Goal: Task Accomplishment & Management: Complete application form

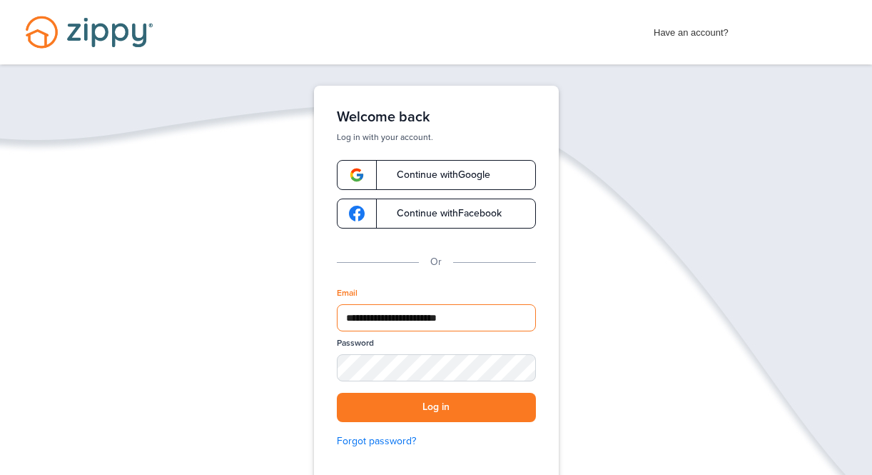
type input "**********"
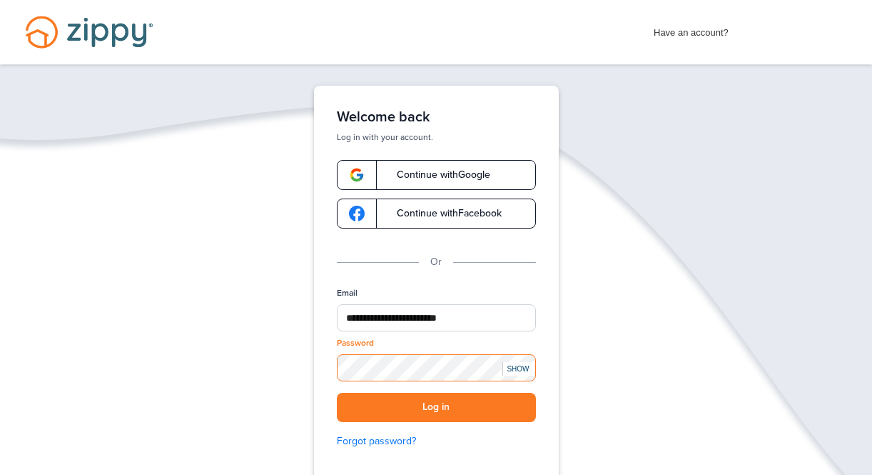
click at [436, 407] on button "Log in" at bounding box center [436, 407] width 199 height 29
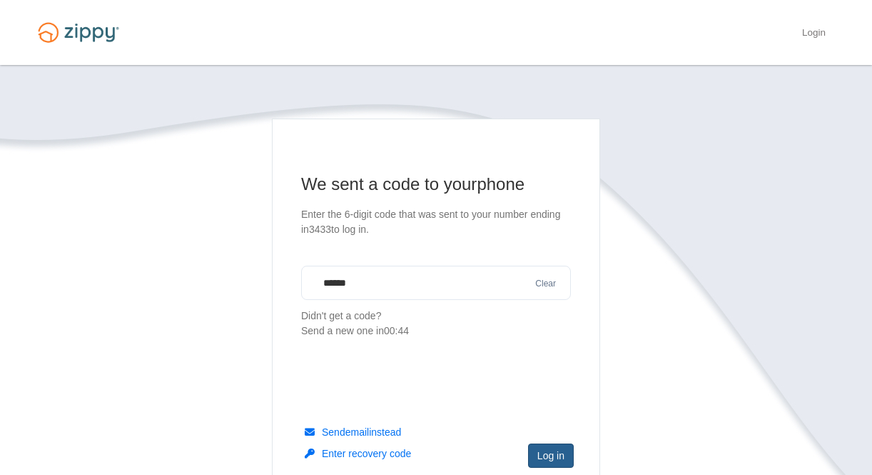
type input "******"
click at [547, 463] on button "Log in" at bounding box center [551, 455] width 46 height 24
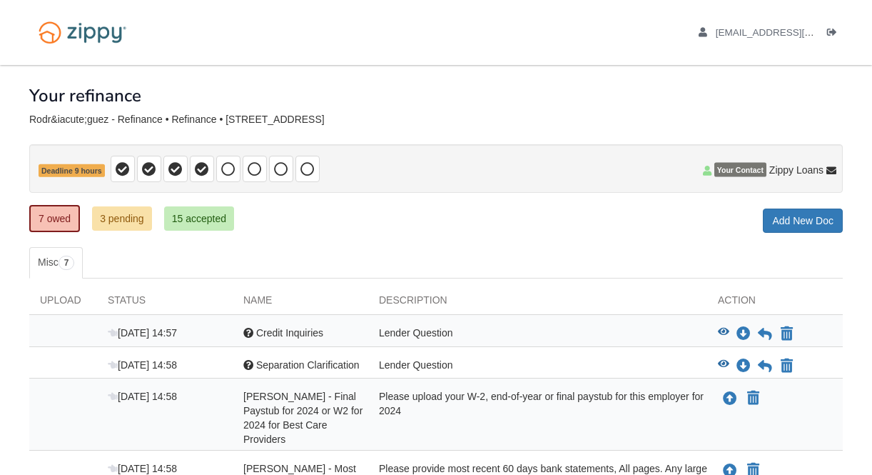
click at [599, 250] on ul "Misc 7" at bounding box center [436, 262] width 814 height 31
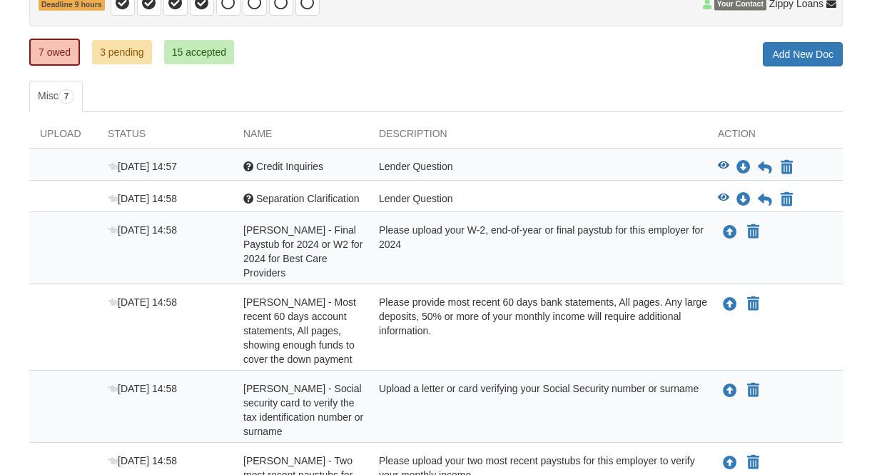
scroll to position [170, 0]
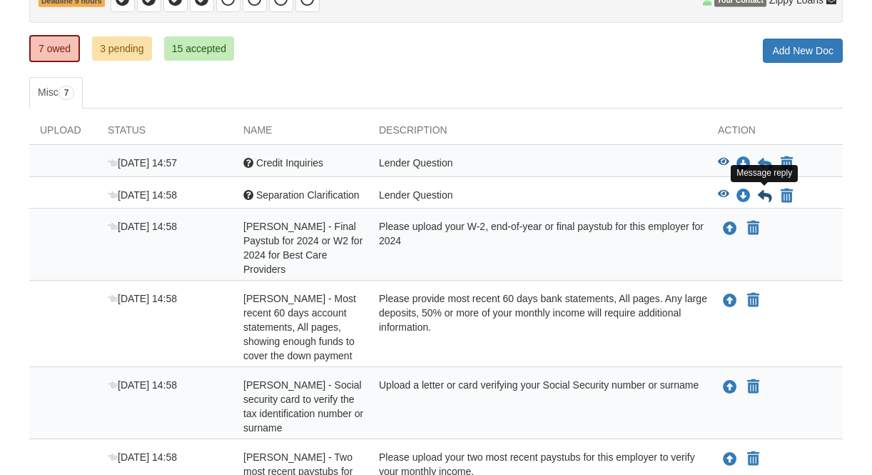
click at [766, 195] on icon at bounding box center [765, 196] width 14 height 14
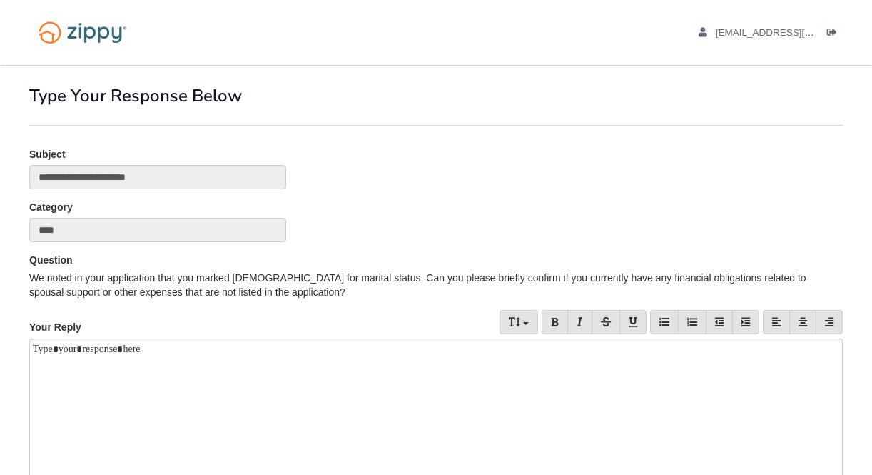
click at [756, 155] on div "**********" at bounding box center [436, 173] width 835 height 53
click at [148, 381] on div at bounding box center [436, 431] width 814 height 186
click at [761, 244] on div "Category ****" at bounding box center [436, 226] width 835 height 53
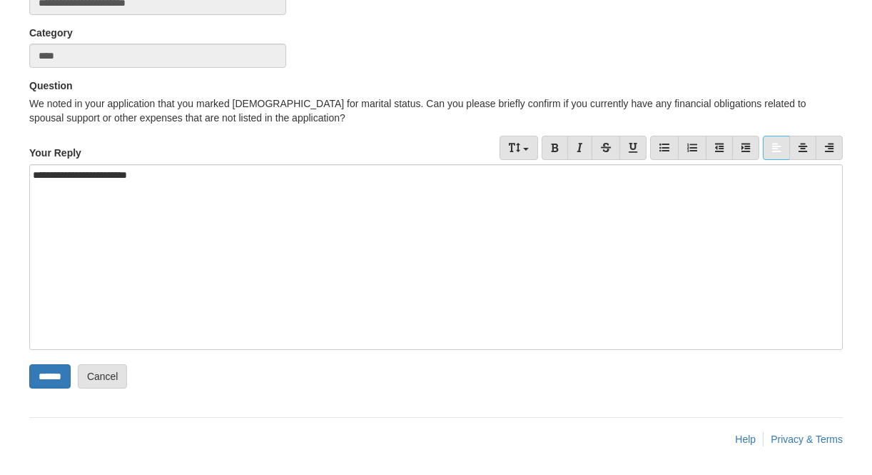
scroll to position [174, 0]
click at [62, 373] on input "******" at bounding box center [49, 376] width 41 height 24
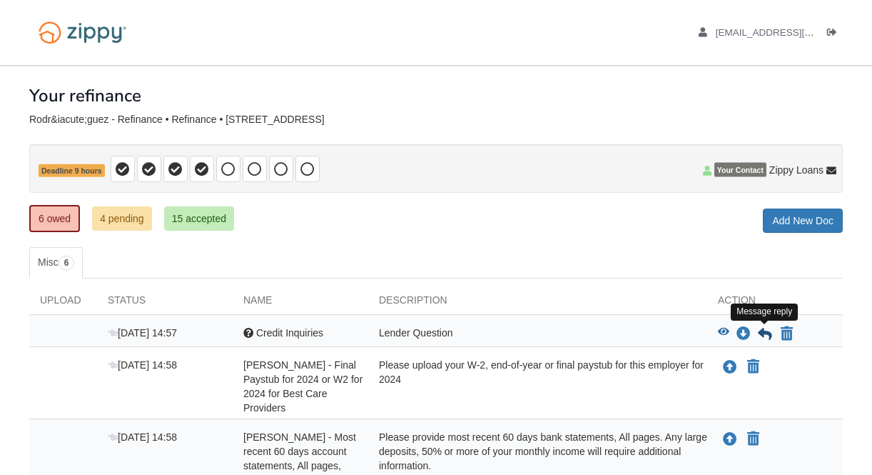
click at [764, 332] on icon at bounding box center [765, 334] width 14 height 14
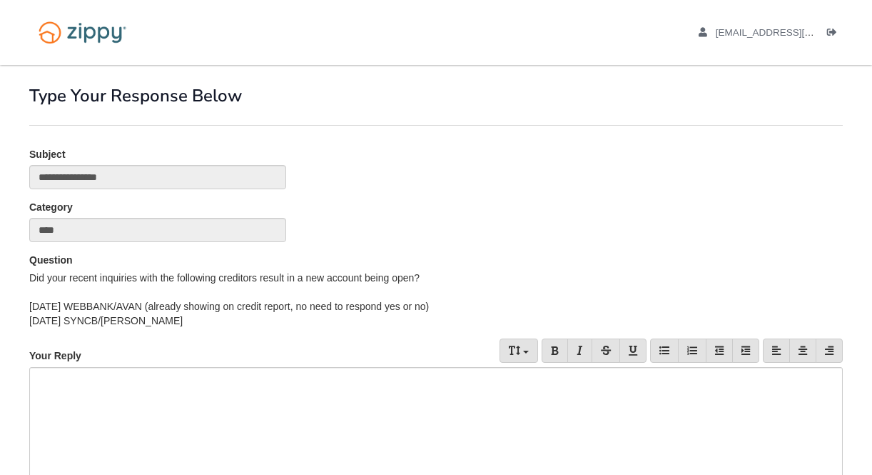
click at [170, 408] on div at bounding box center [436, 460] width 814 height 186
click at [327, 337] on div "Question Did your recent inquiries with the following creditors result in a new…" at bounding box center [436, 296] width 835 height 86
click at [60, 387] on div "***" at bounding box center [436, 460] width 814 height 186
click at [547, 234] on div "Category ****" at bounding box center [436, 226] width 835 height 53
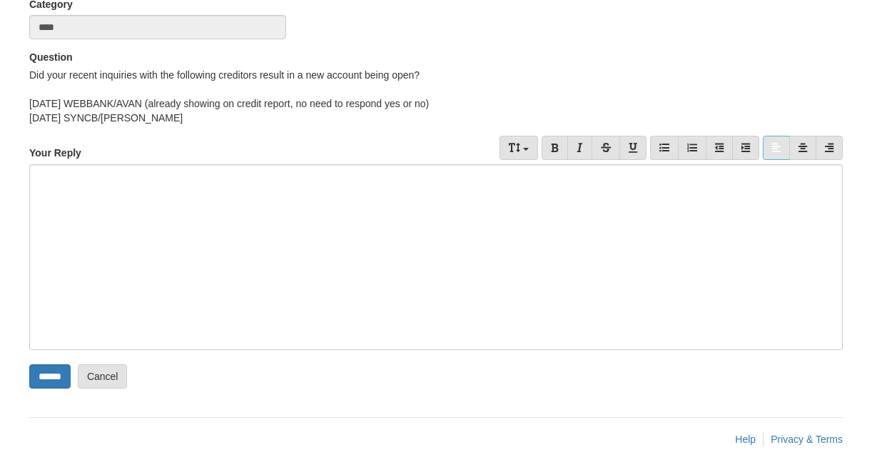
scroll to position [203, 0]
click at [59, 378] on input "******" at bounding box center [49, 376] width 41 height 24
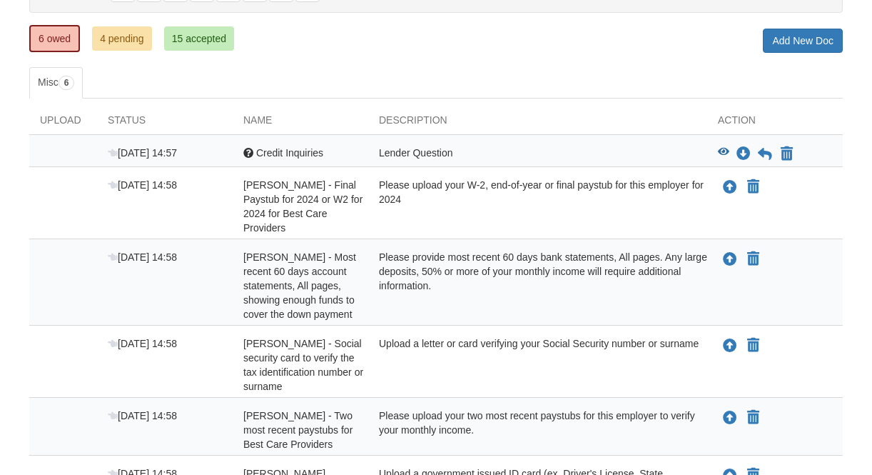
scroll to position [256, 0]
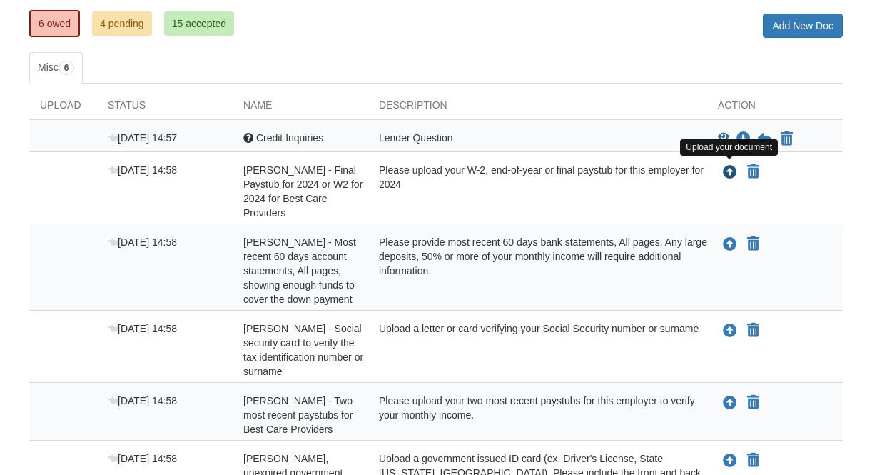
click at [730, 172] on icon "Upload Vanessa Rodríguez - Final Paystub for 2024 or W2 for 2024 for Best Care …" at bounding box center [730, 173] width 14 height 14
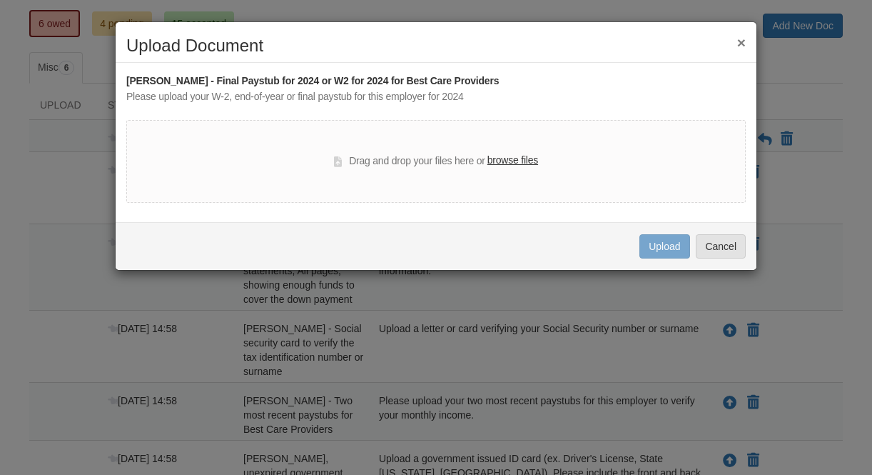
click at [512, 163] on label "browse files" at bounding box center [512, 161] width 51 height 16
click at [0, 0] on input "browse files" at bounding box center [0, 0] width 0 height 0
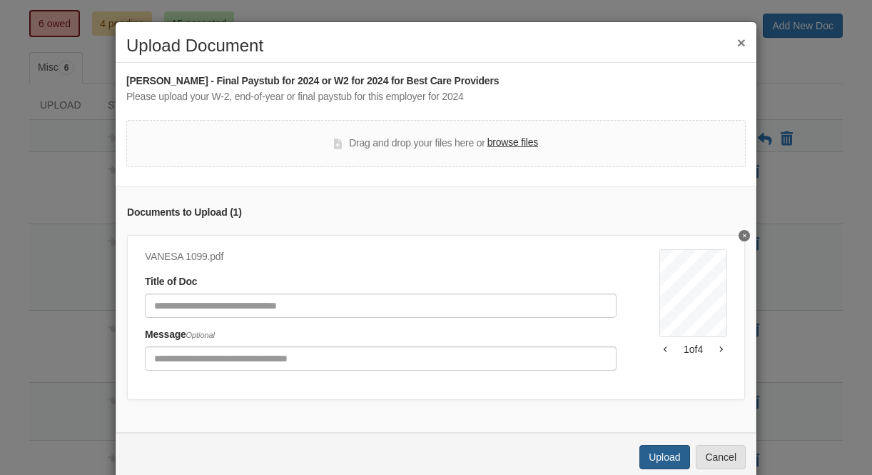
click at [670, 451] on button "Upload" at bounding box center [664, 457] width 50 height 24
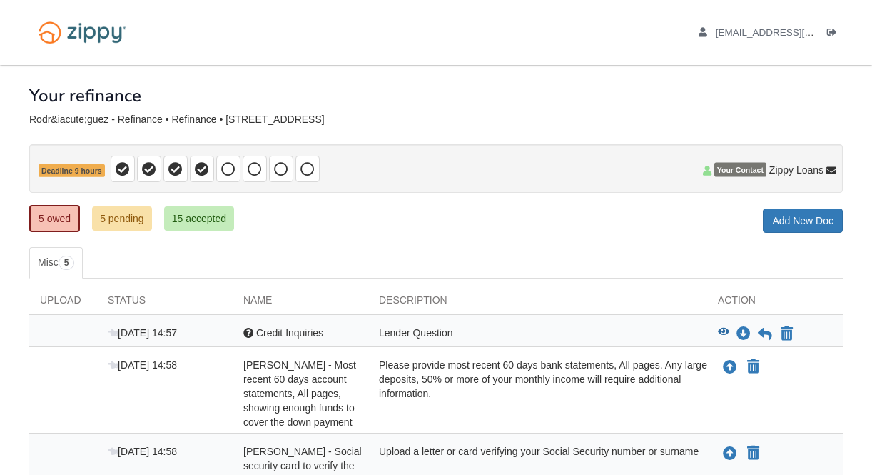
click at [818, 407] on div "Upload your document You can declare this document Not Applicable" at bounding box center [775, 393] width 136 height 71
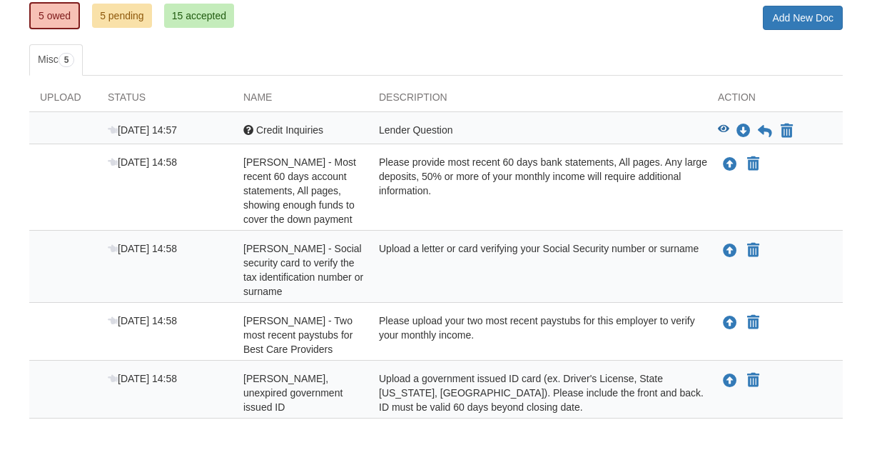
scroll to position [193, 0]
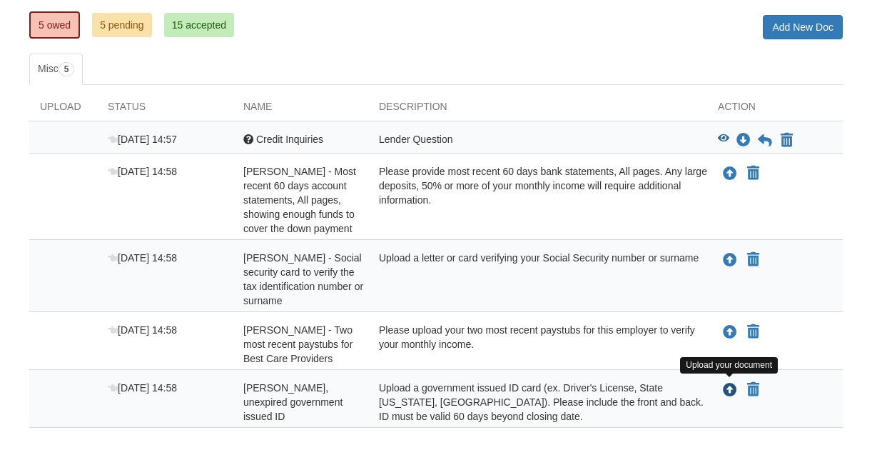
click at [732, 387] on icon "Upload Vanessa Rodríguez - Valid, unexpired government issued ID" at bounding box center [730, 390] width 14 height 14
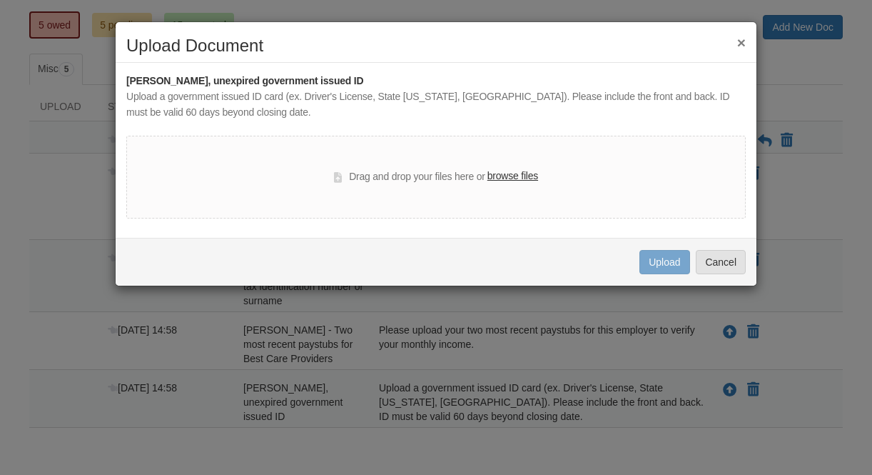
click at [525, 176] on label "browse files" at bounding box center [512, 176] width 51 height 16
click at [0, 0] on input "browse files" at bounding box center [0, 0] width 0 height 0
click at [517, 175] on label "browse files" at bounding box center [512, 176] width 51 height 16
click at [0, 0] on input "browse files" at bounding box center [0, 0] width 0 height 0
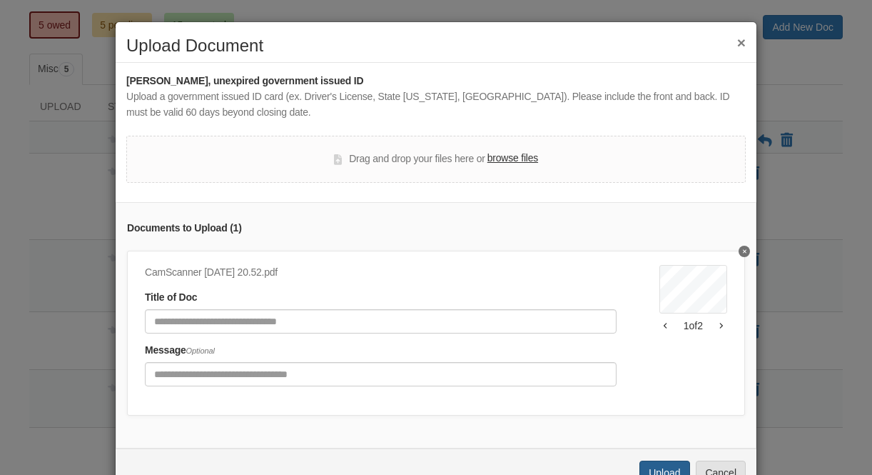
click at [664, 468] on button "Upload" at bounding box center [664, 472] width 50 height 24
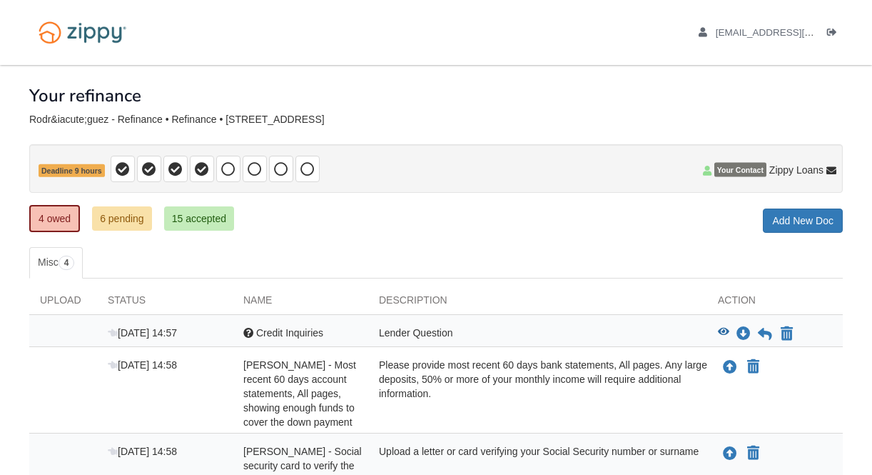
scroll to position [193, 0]
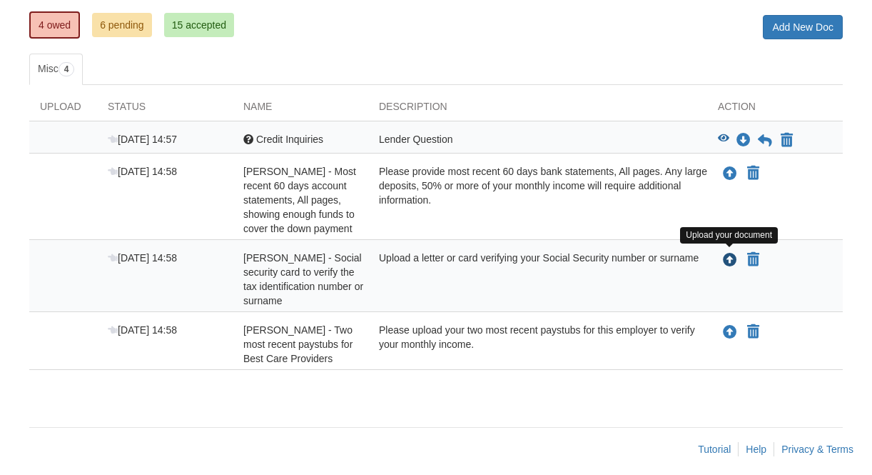
click at [732, 262] on icon "Upload Vanessa Rodríguez - Social security card to verify the tax identificatio…" at bounding box center [730, 260] width 14 height 14
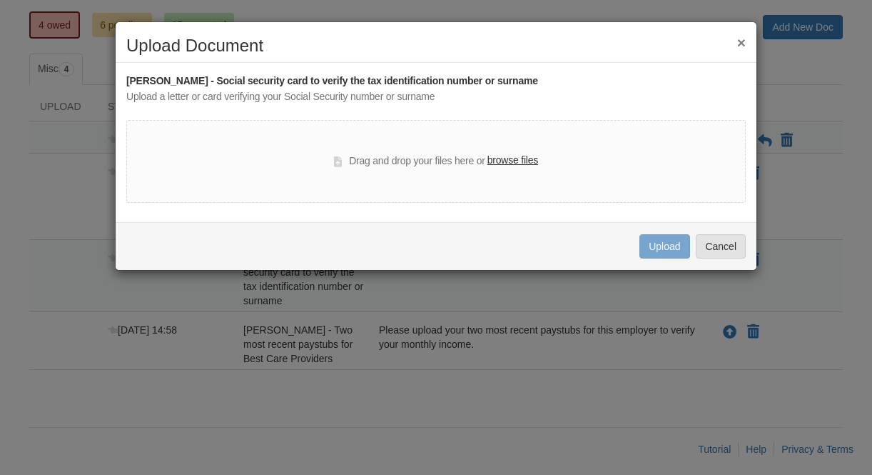
click at [525, 161] on label "browse files" at bounding box center [512, 161] width 51 height 16
click at [0, 0] on input "browse files" at bounding box center [0, 0] width 0 height 0
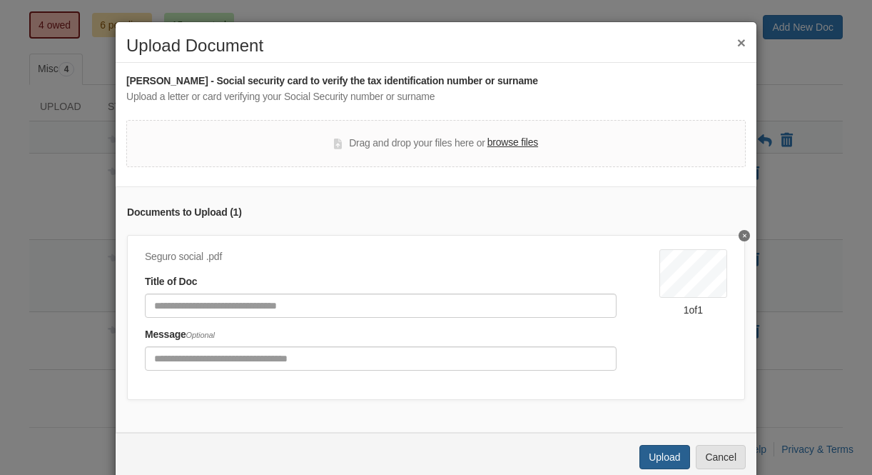
click at [674, 455] on button "Upload" at bounding box center [664, 457] width 50 height 24
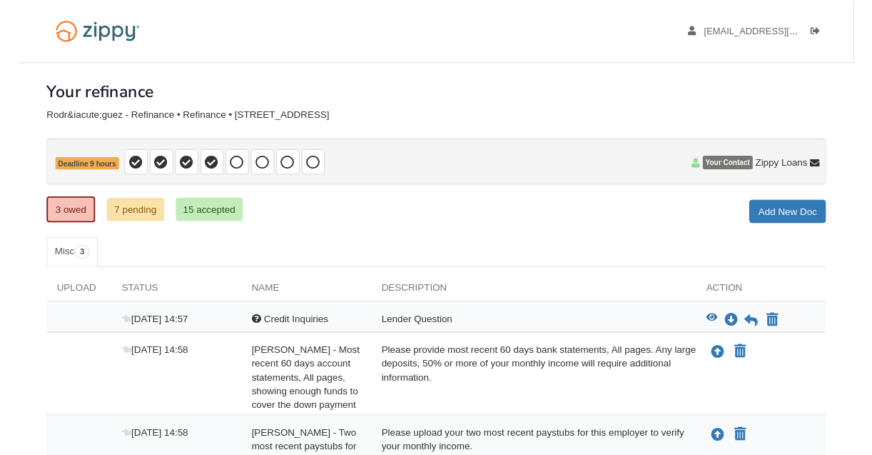
scroll to position [130, 0]
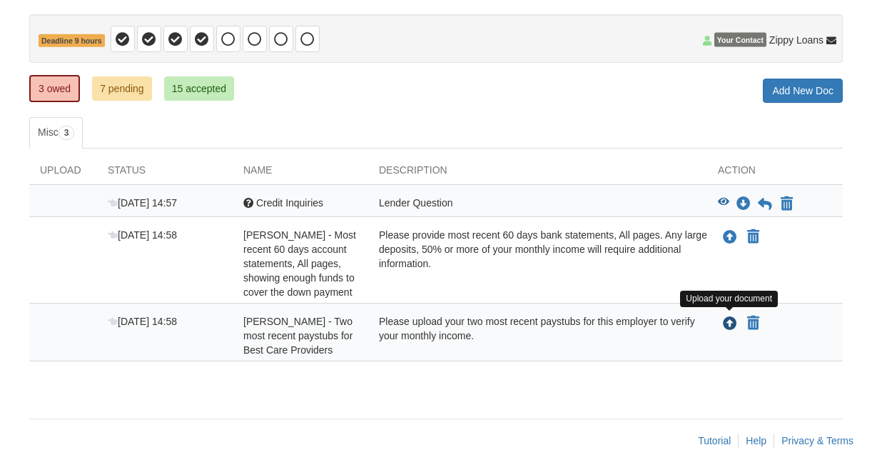
click at [727, 327] on icon "Upload Vanessa Rodríguez - Two most recent paystubs for Best Care Providers" at bounding box center [730, 324] width 14 height 14
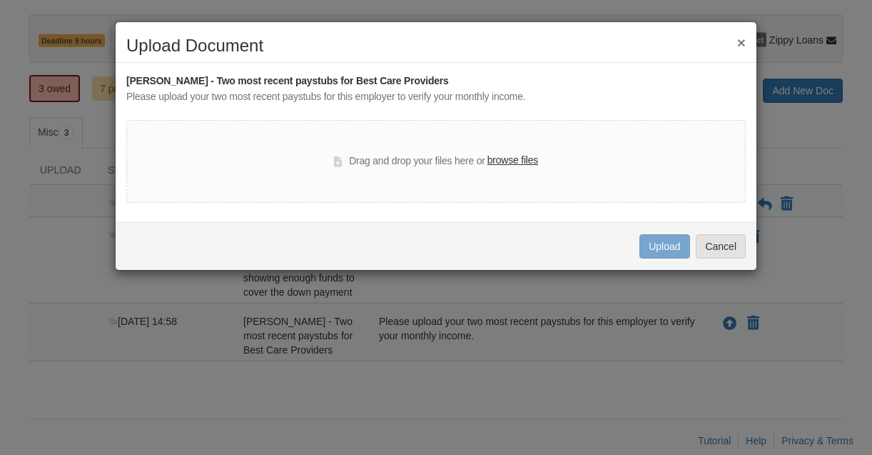
click at [535, 161] on label "browse files" at bounding box center [512, 161] width 51 height 16
click at [0, 0] on input "browse files" at bounding box center [0, 0] width 0 height 0
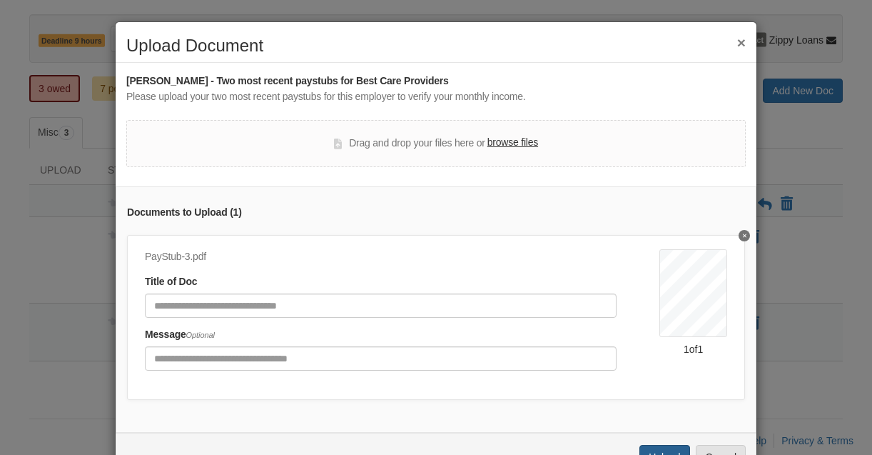
click at [678, 450] on button "Upload" at bounding box center [664, 457] width 50 height 24
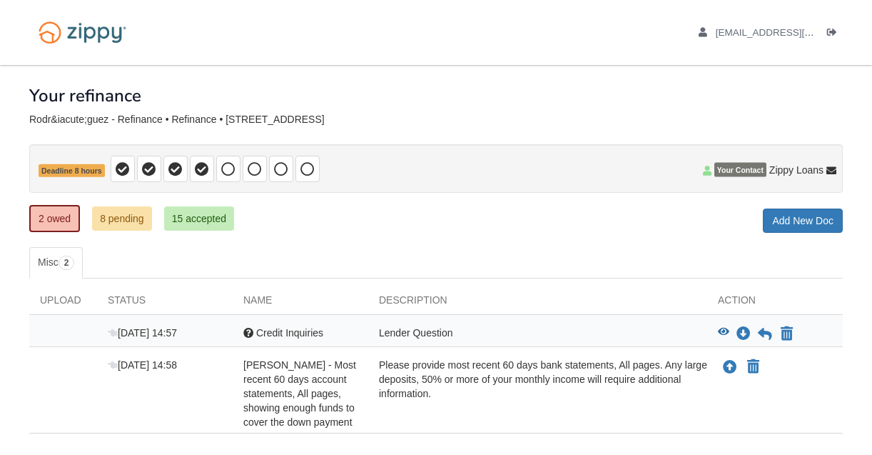
scroll to position [92, 0]
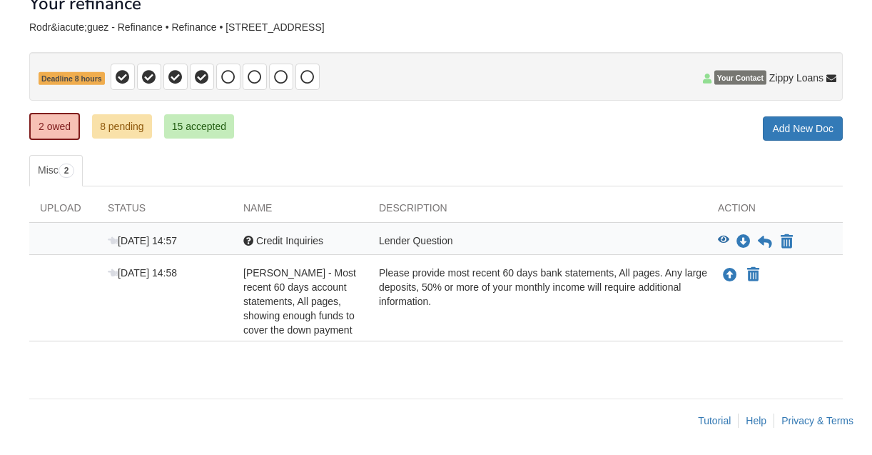
click at [123, 127] on link "8 pending" at bounding box center [122, 126] width 60 height 24
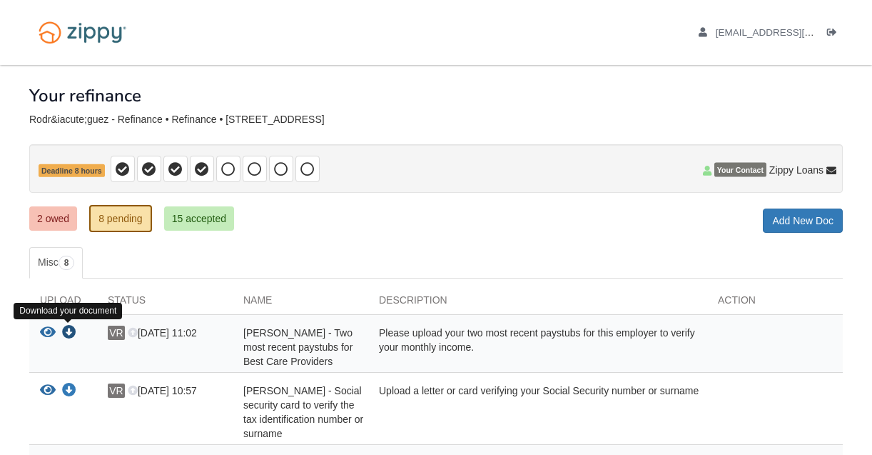
click at [70, 333] on icon "Download Vanessa Rodríguez - Two most recent paystubs for Best Care Providers" at bounding box center [69, 332] width 14 height 14
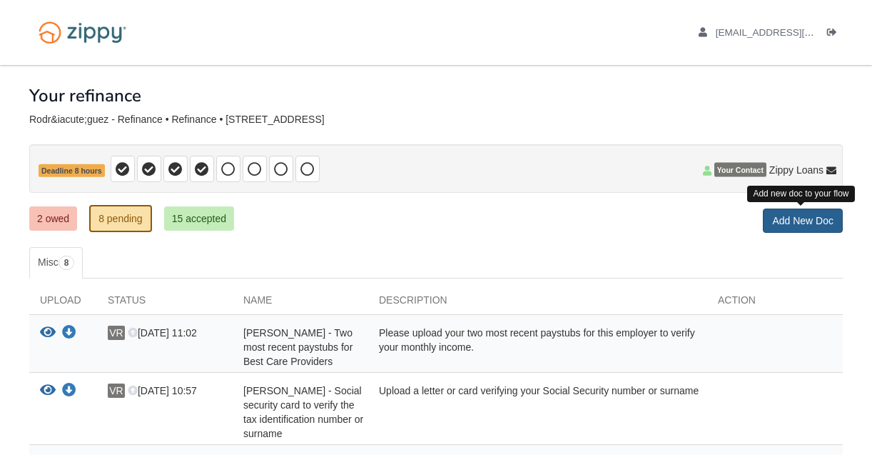
click at [807, 222] on link "Add New Doc" at bounding box center [803, 220] width 80 height 24
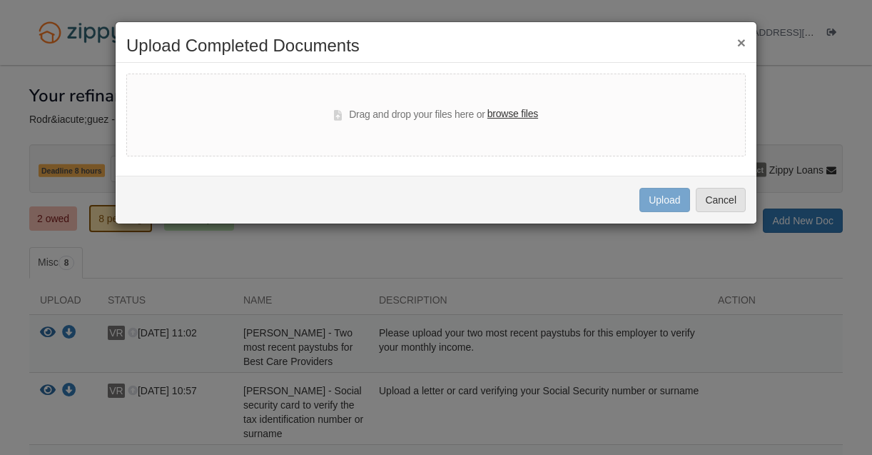
click at [526, 115] on label "browse files" at bounding box center [512, 114] width 51 height 16
click at [0, 0] on input "browse files" at bounding box center [0, 0] width 0 height 0
select select "****"
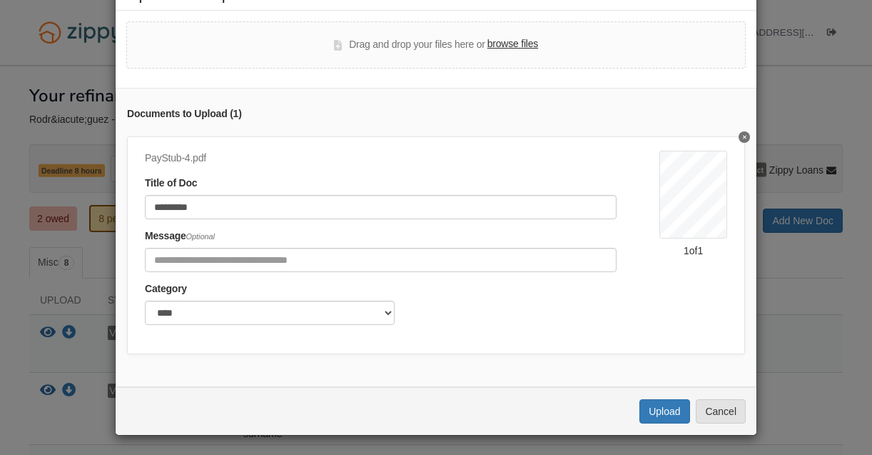
scroll to position [51, 0]
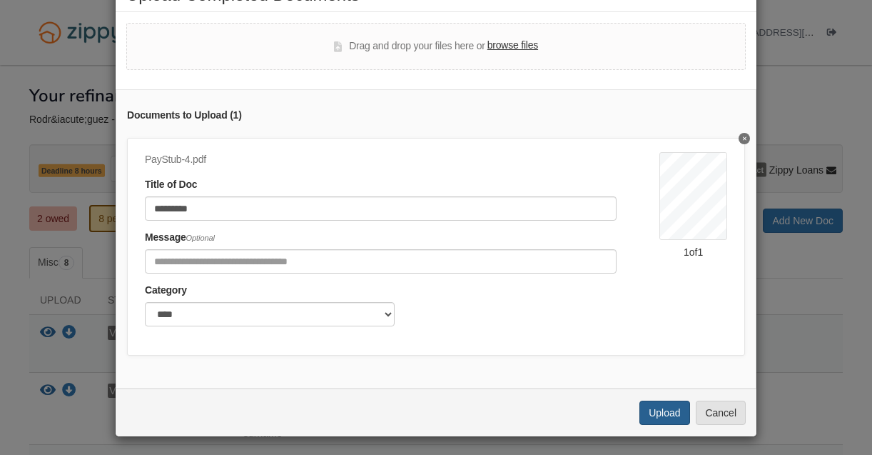
click at [669, 410] on button "Upload" at bounding box center [664, 412] width 50 height 24
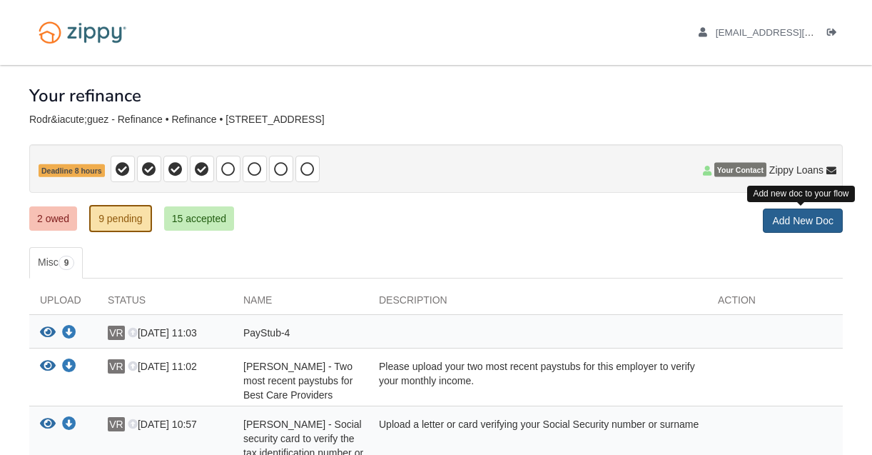
click at [812, 220] on link "Add New Doc" at bounding box center [803, 220] width 80 height 24
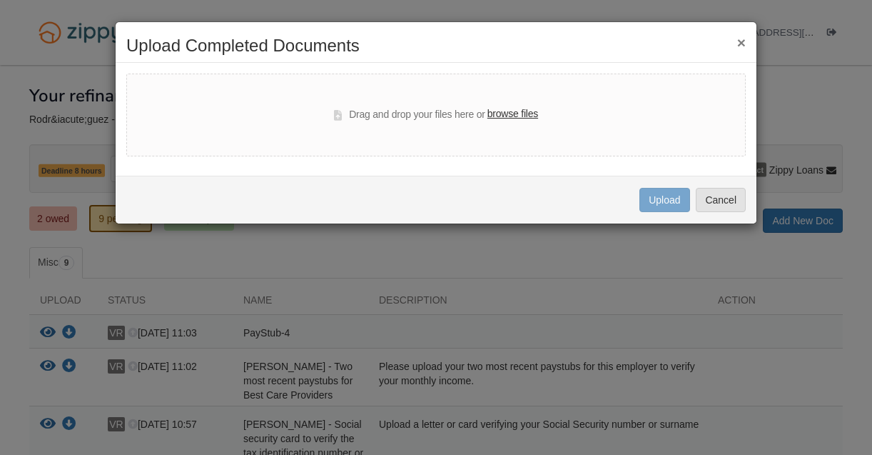
click at [525, 114] on label "browse files" at bounding box center [512, 114] width 51 height 16
click at [0, 0] on input "browse files" at bounding box center [0, 0] width 0 height 0
select select "****"
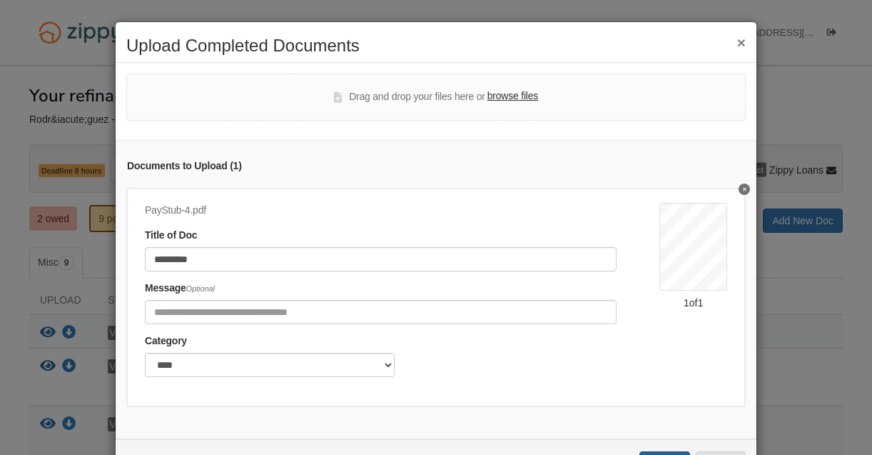
click at [662, 451] on button "Upload" at bounding box center [664, 463] width 50 height 24
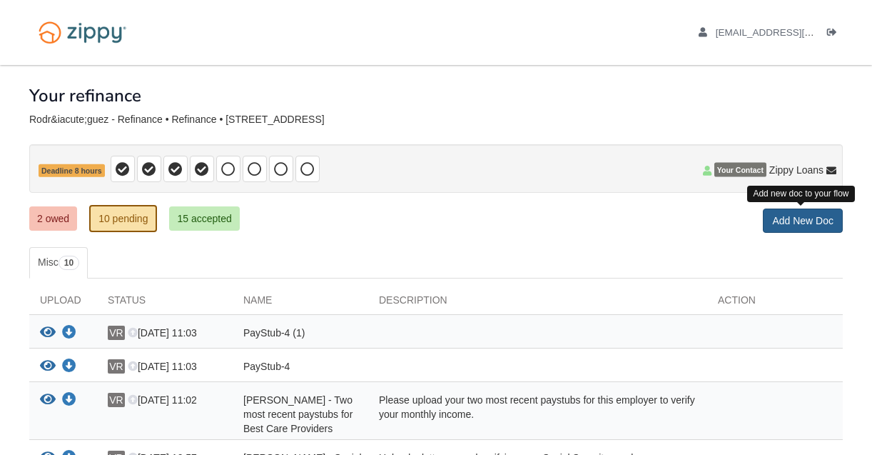
click at [809, 221] on link "Add New Doc" at bounding box center [803, 220] width 80 height 24
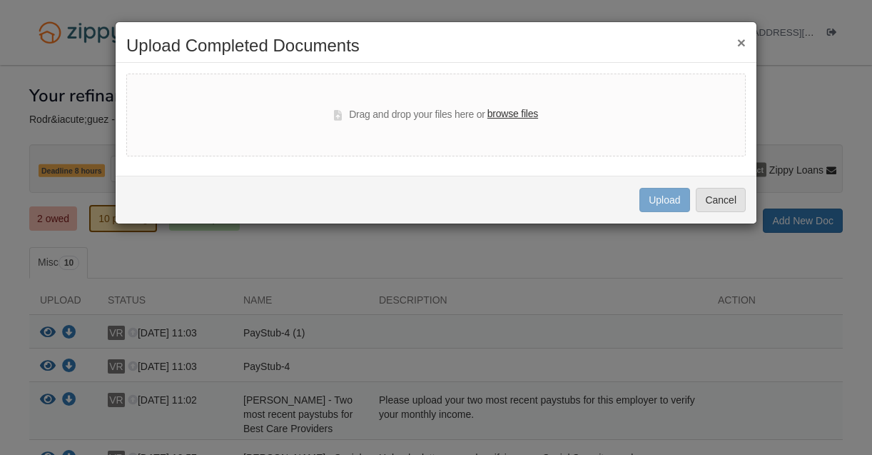
click at [532, 116] on label "browse files" at bounding box center [512, 114] width 51 height 16
click at [0, 0] on input "browse files" at bounding box center [0, 0] width 0 height 0
click at [525, 114] on label "browse files" at bounding box center [512, 114] width 51 height 16
click at [0, 0] on input "browse files" at bounding box center [0, 0] width 0 height 0
select select "****"
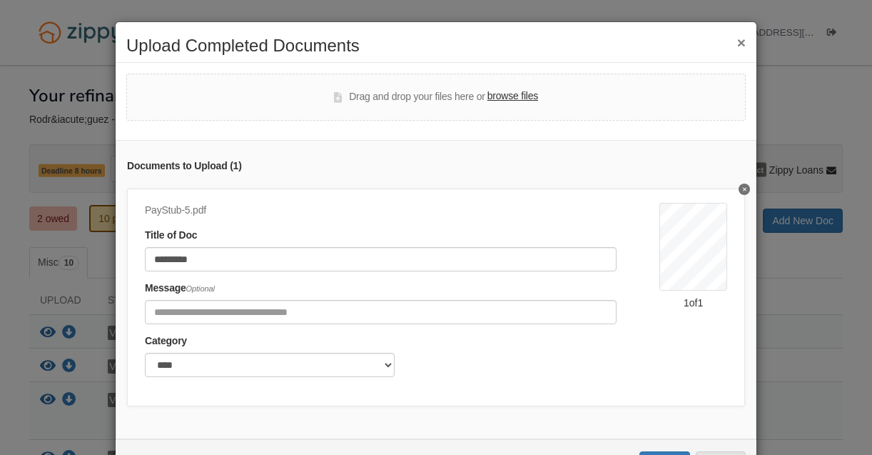
click at [672, 357] on div "[DATE] BEST CARE PROVIDERS [STREET_ADDRESS][PERSON_NAME] NON-NEGOTIABLE [PHONE_…" at bounding box center [693, 294] width 68 height 183
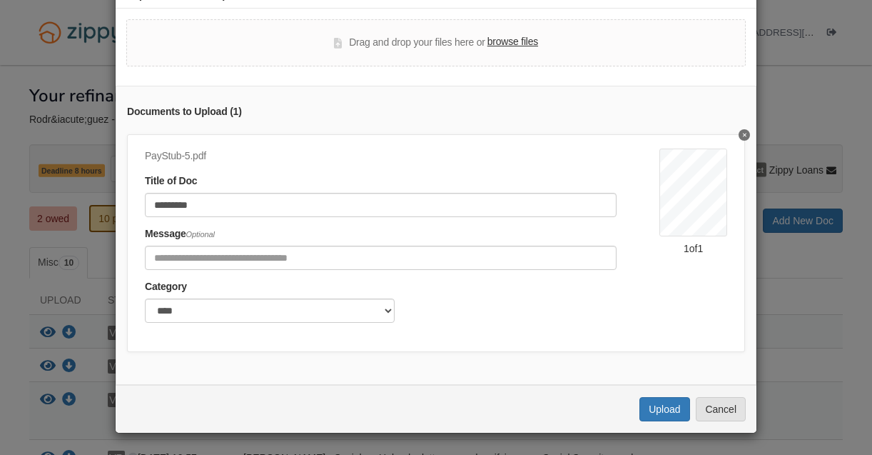
scroll to position [51, 0]
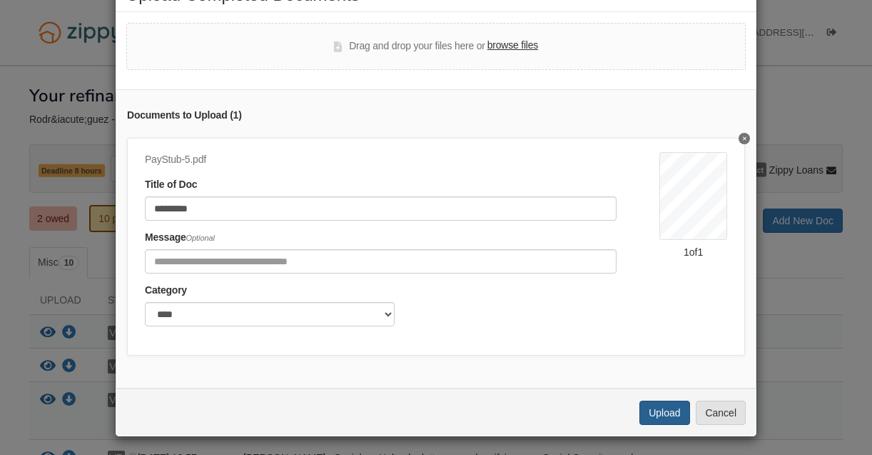
click at [672, 411] on button "Upload" at bounding box center [664, 412] width 50 height 24
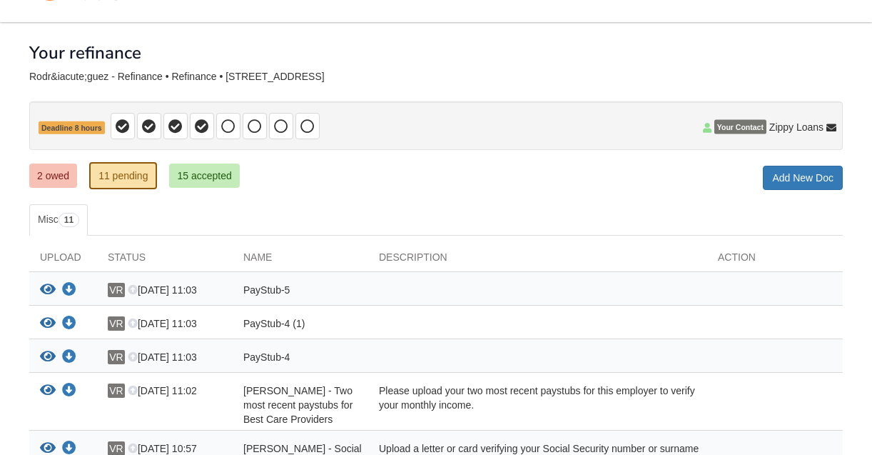
scroll to position [41, 0]
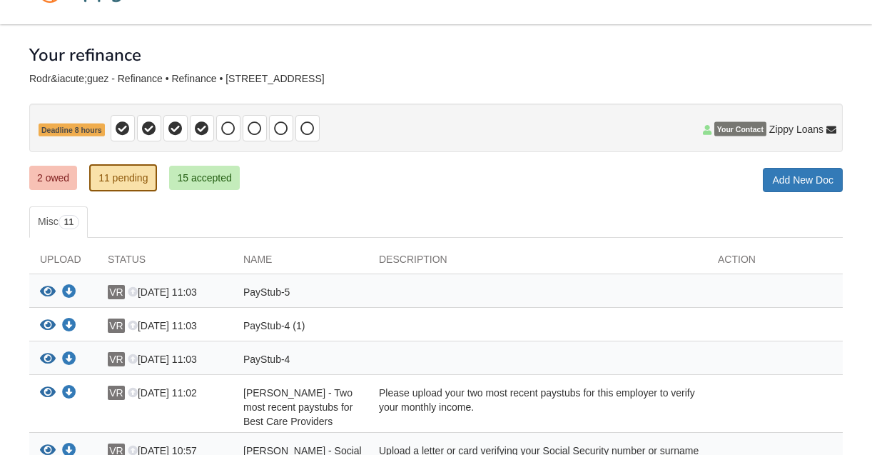
click at [63, 177] on link "2 owed" at bounding box center [53, 178] width 48 height 24
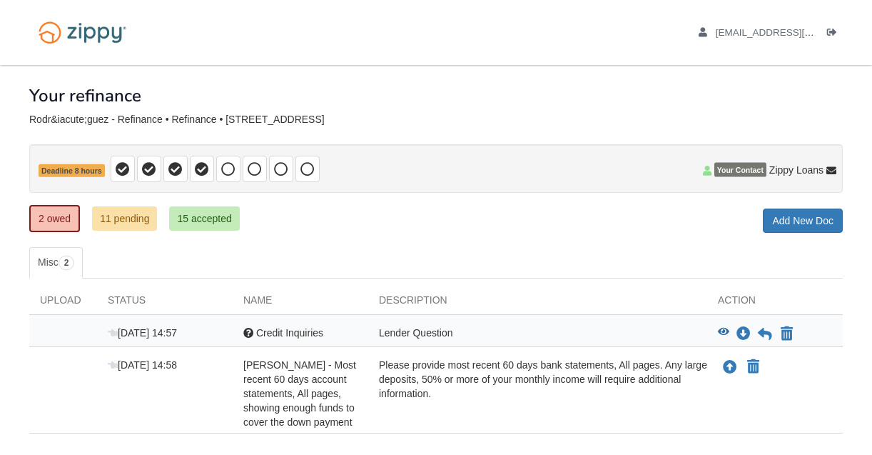
click at [467, 218] on div "2 owed 11 pending 15 accepted My Estimated Payment × My Estimated Payment Add N…" at bounding box center [436, 220] width 814 height 26
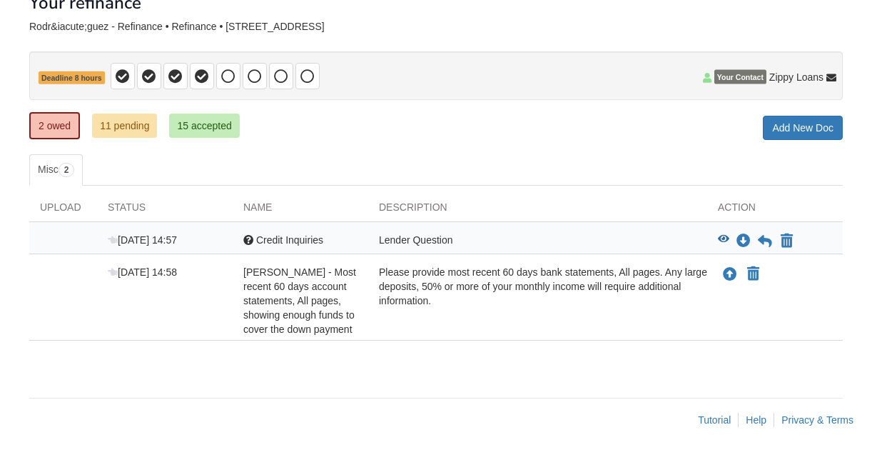
scroll to position [92, 0]
click at [729, 277] on icon "Upload Vanessa Rodríguez - Most recent 60 days account statements, All pages, s…" at bounding box center [730, 275] width 14 height 14
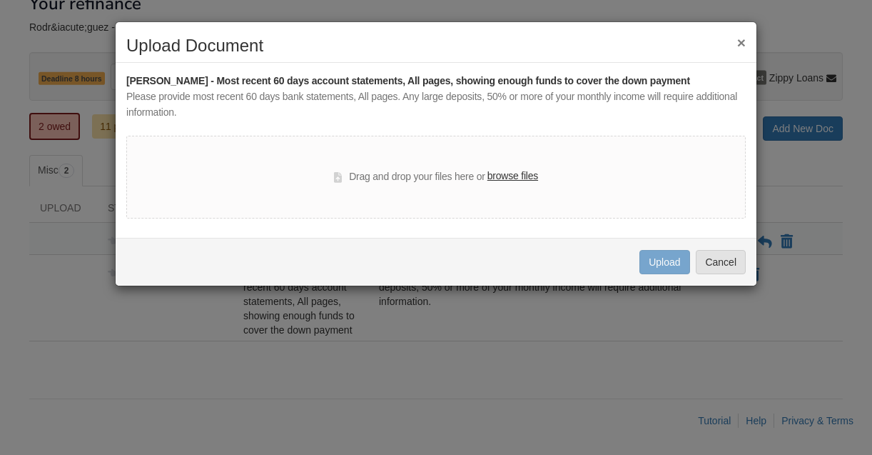
click at [527, 174] on label "browse files" at bounding box center [512, 176] width 51 height 16
click at [0, 0] on input "browse files" at bounding box center [0, 0] width 0 height 0
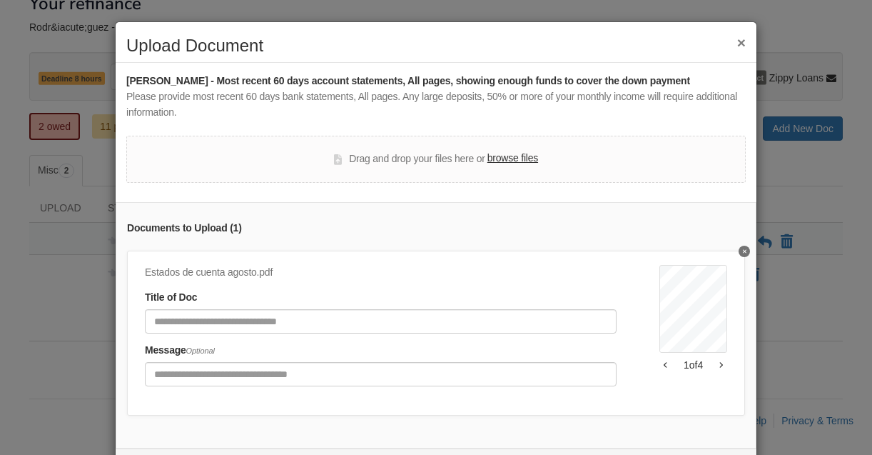
click at [674, 384] on div "DUPLICATE STATEMENT 00469620201000000022 1 4 Page of *start*summary *end*summar…" at bounding box center [693, 330] width 68 height 131
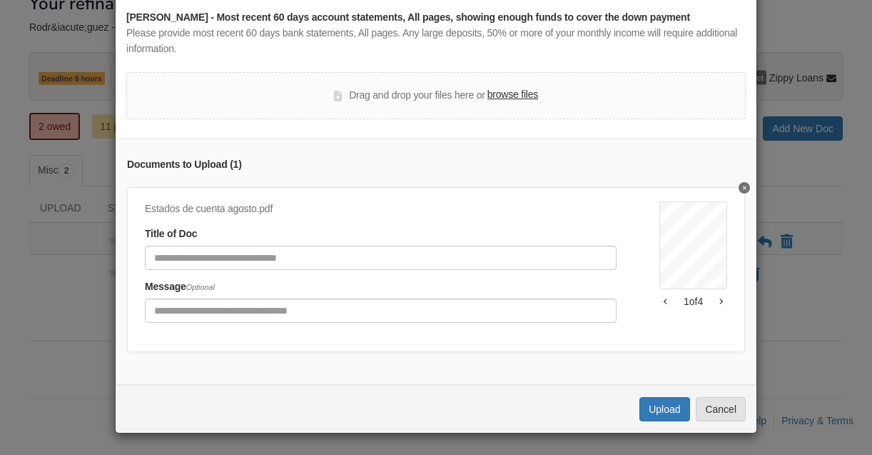
scroll to position [59, 0]
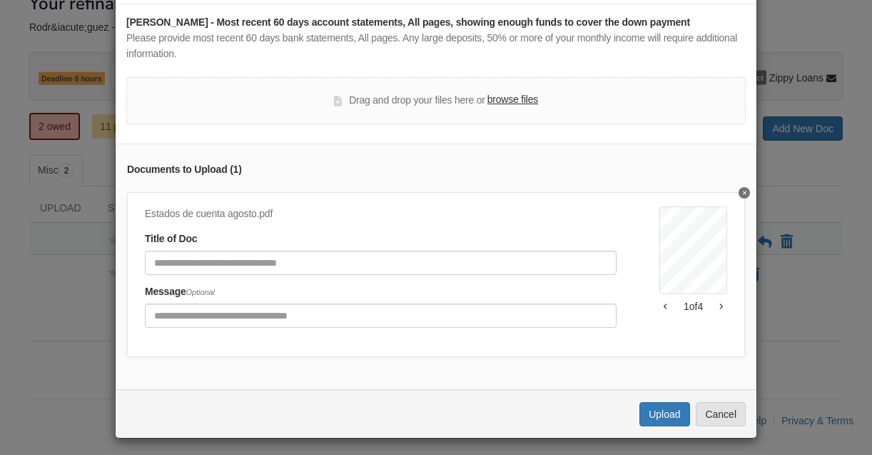
click at [527, 99] on label "browse files" at bounding box center [512, 100] width 51 height 16
click at [0, 0] on input "browse files" at bounding box center [0, 0] width 0 height 0
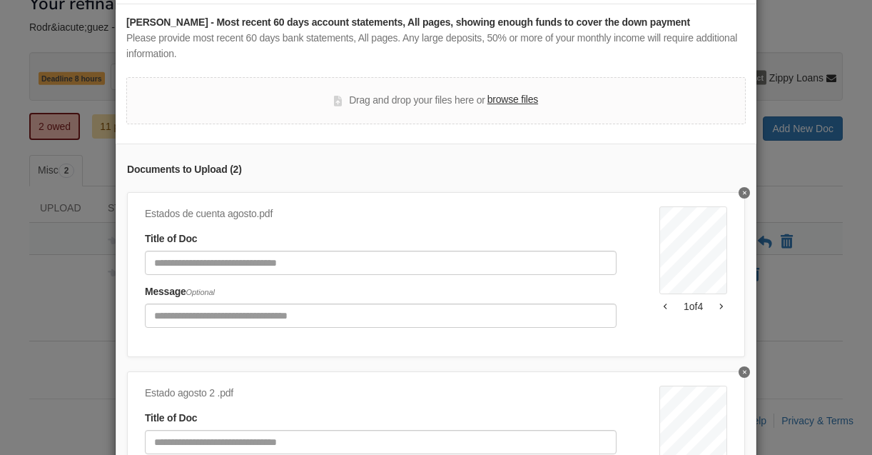
click at [518, 98] on label "browse files" at bounding box center [512, 100] width 51 height 16
click at [0, 0] on input "browse files" at bounding box center [0, 0] width 0 height 0
click at [505, 96] on label "browse files" at bounding box center [512, 100] width 51 height 16
click at [0, 0] on input "browse files" at bounding box center [0, 0] width 0 height 0
click at [517, 96] on label "browse files" at bounding box center [512, 100] width 51 height 16
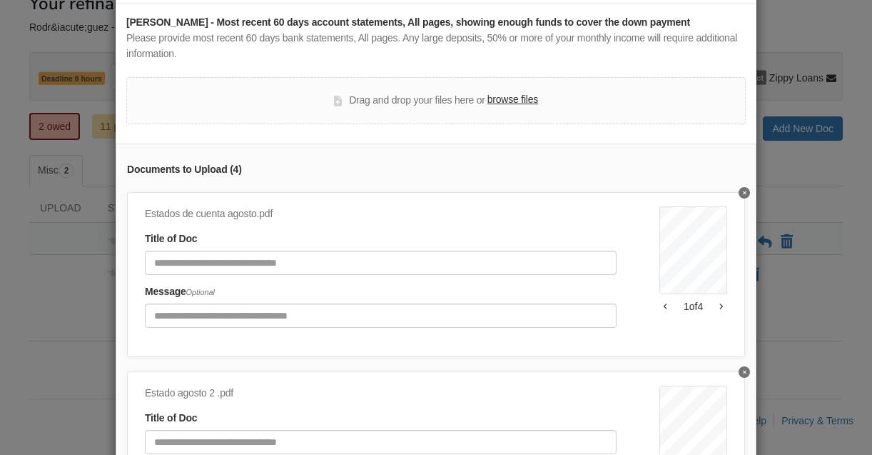
click at [0, 0] on input "browse files" at bounding box center [0, 0] width 0 height 0
click at [724, 135] on div "Vanessa Rodríguez - Most recent 60 days account statements, All pages, showing …" at bounding box center [435, 257] width 619 height 485
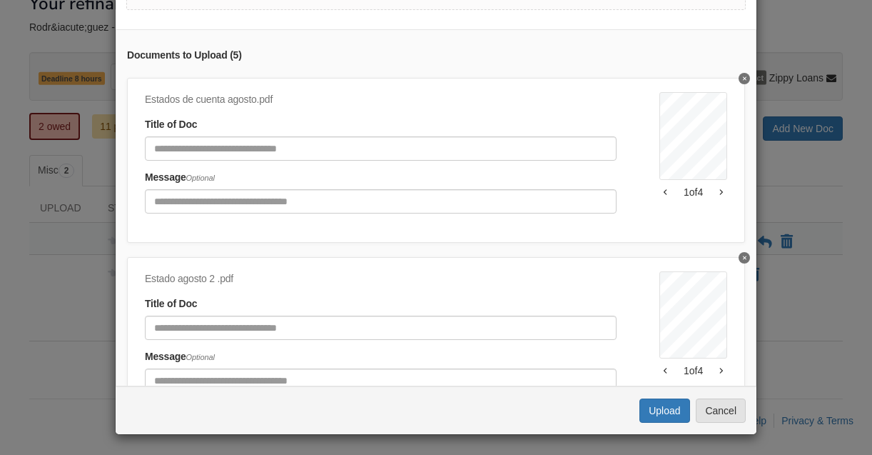
scroll to position [172, 0]
click at [677, 415] on button "Upload" at bounding box center [664, 411] width 50 height 24
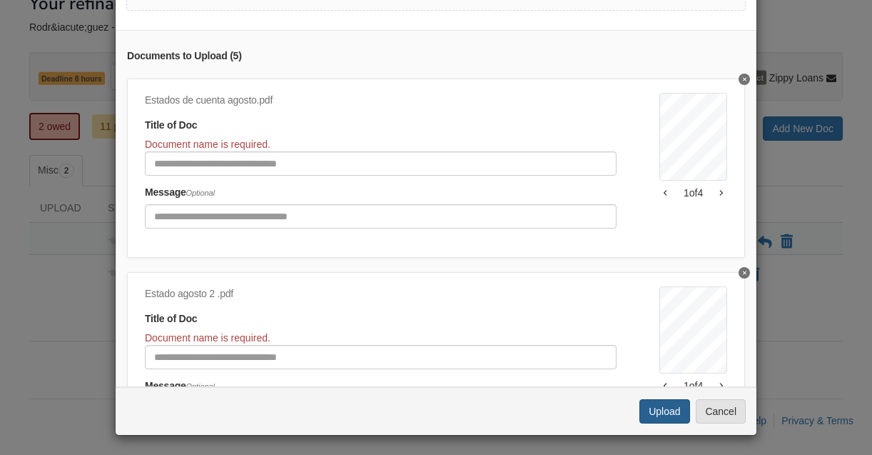
click at [677, 415] on button "Upload" at bounding box center [664, 411] width 50 height 24
click at [668, 407] on button "Upload" at bounding box center [664, 411] width 50 height 24
click at [664, 411] on button "Upload" at bounding box center [664, 411] width 50 height 24
click at [718, 231] on div "DUPLICATE STATEMENT 00469620201000000022 1 4 Page of *start*summary *end*summar…" at bounding box center [693, 165] width 68 height 145
click at [678, 406] on button "Upload" at bounding box center [664, 411] width 50 height 24
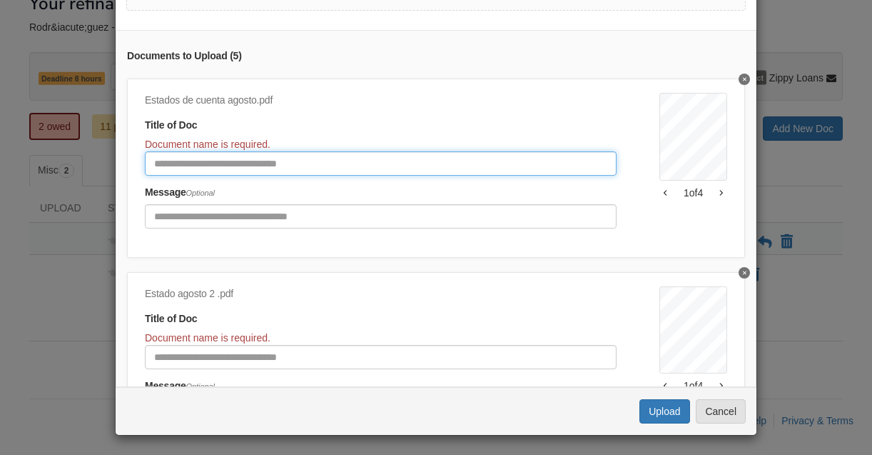
click at [385, 151] on input "Document Title" at bounding box center [381, 163] width 472 height 24
type input "*"
type input "*******"
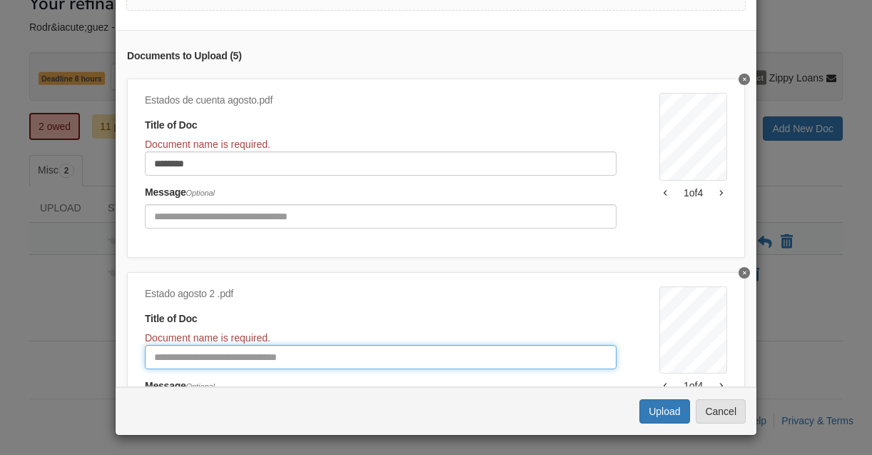
click at [332, 350] on input "Document Title" at bounding box center [381, 357] width 472 height 24
type input "*******"
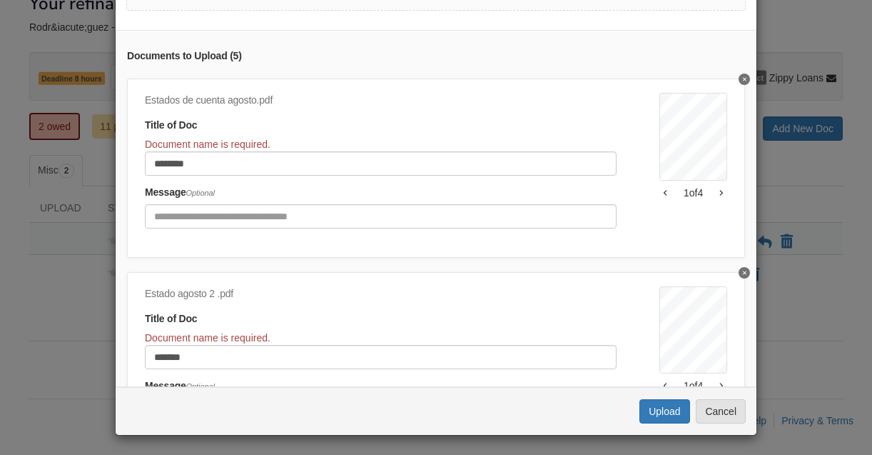
click at [522, 311] on div "Title of Doc Document name is required. *******" at bounding box center [381, 340] width 472 height 58
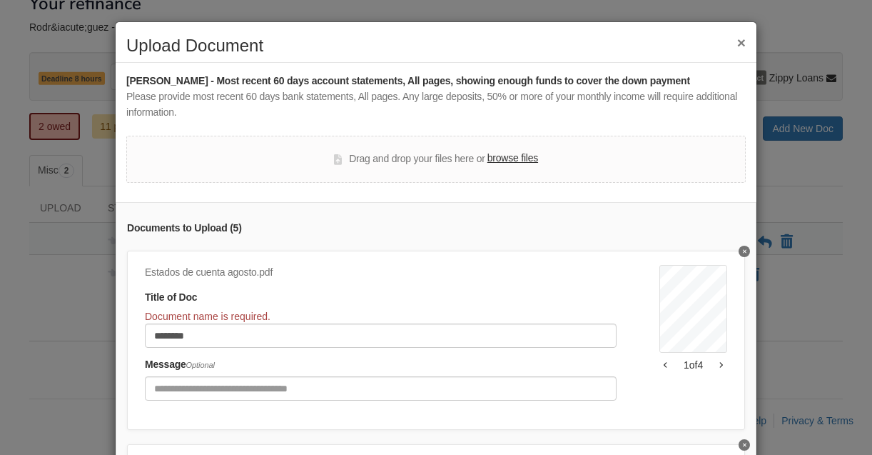
scroll to position [0, 0]
click at [419, 299] on div "Title of Doc Document name is required. *******" at bounding box center [381, 319] width 472 height 58
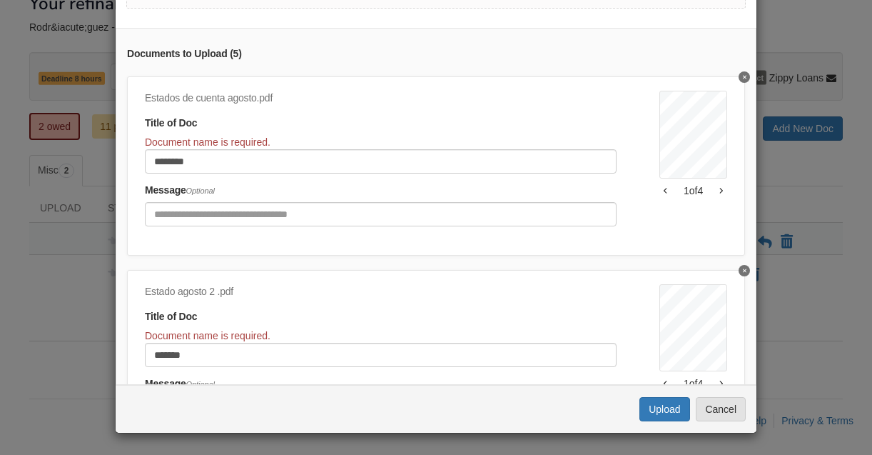
scroll to position [172, 0]
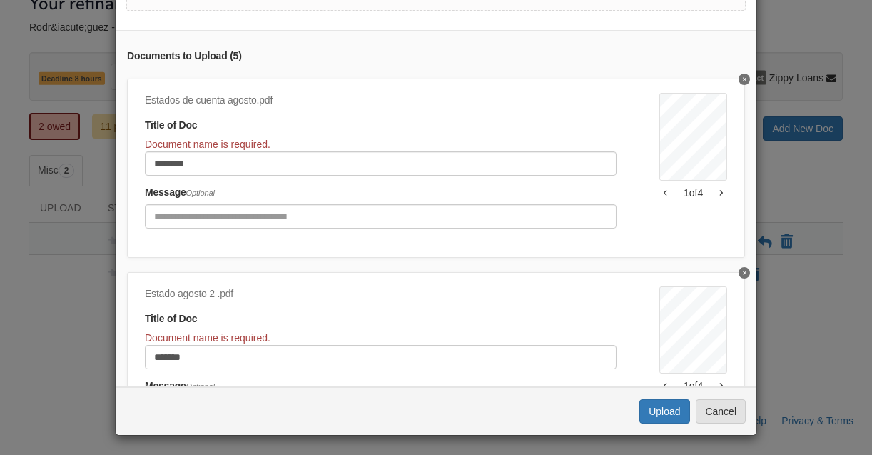
click at [609, 311] on div "Title of Doc Document name is required. *******" at bounding box center [381, 340] width 472 height 58
click at [669, 405] on button "Upload" at bounding box center [664, 411] width 50 height 24
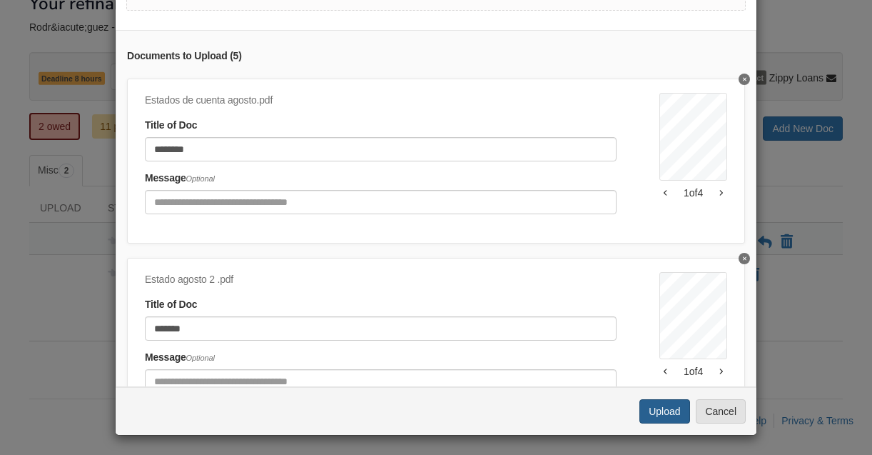
click at [663, 411] on button "Upload" at bounding box center [664, 411] width 50 height 24
click at [644, 316] on div "Estado agosto 2 .pdf Title of Doc ******* Message Optional" at bounding box center [402, 337] width 515 height 131
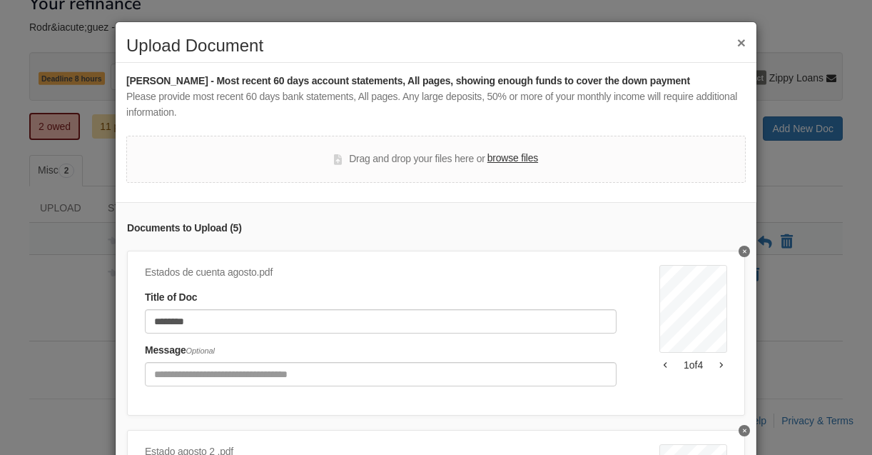
scroll to position [0, 0]
click at [641, 388] on div "Estados de cuenta agosto.pdf Title of Doc ******* Message Optional" at bounding box center [402, 330] width 515 height 131
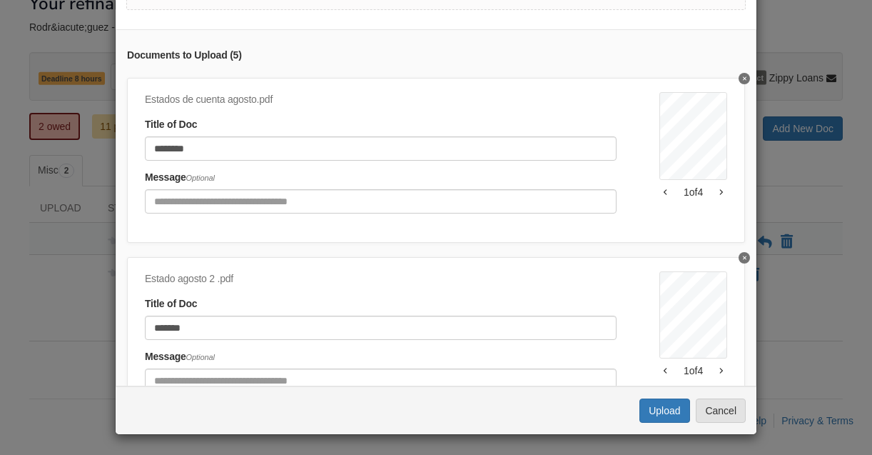
scroll to position [172, 0]
click at [671, 411] on button "Upload" at bounding box center [664, 411] width 50 height 24
click at [746, 76] on button "Delete stament" at bounding box center [744, 79] width 11 height 11
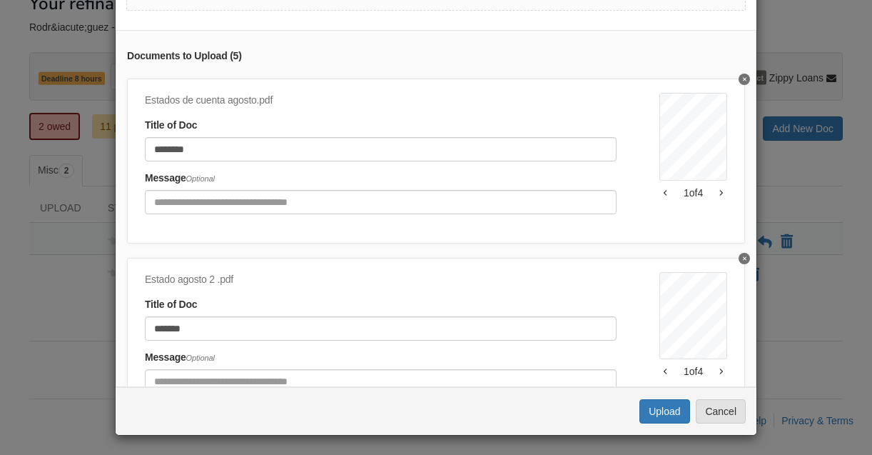
type input "*******"
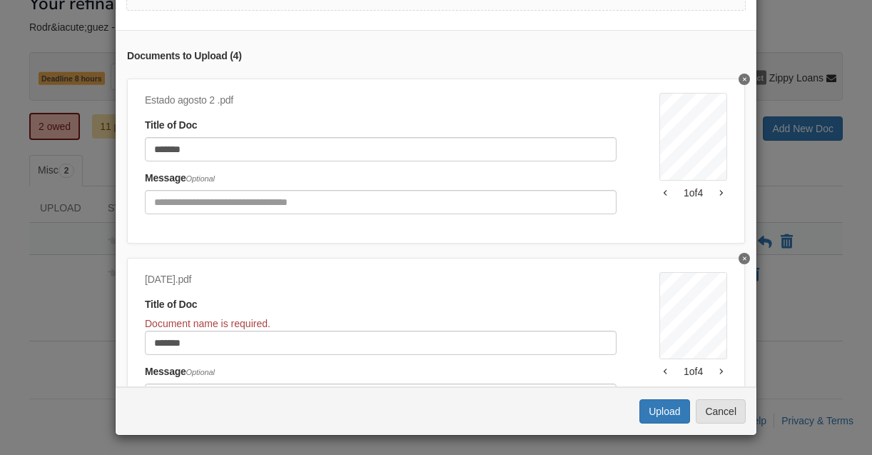
click at [746, 76] on button "Delete stament" at bounding box center [744, 79] width 11 height 11
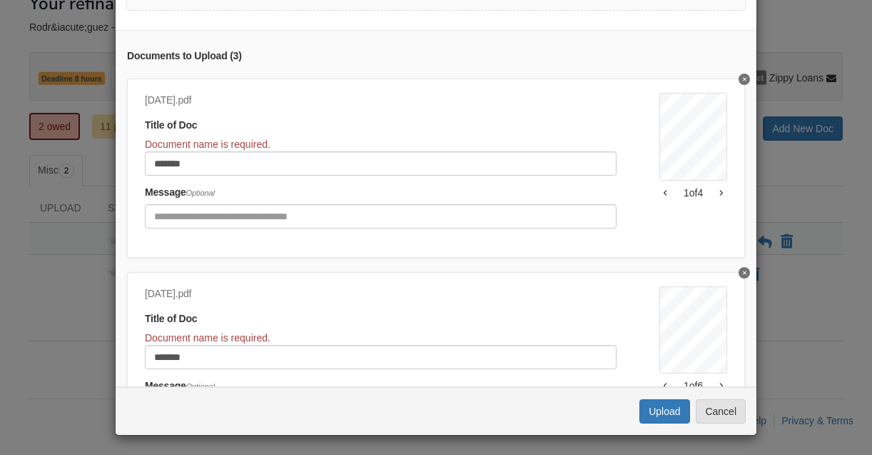
click at [746, 76] on button "Delete undefined" at bounding box center [744, 79] width 11 height 11
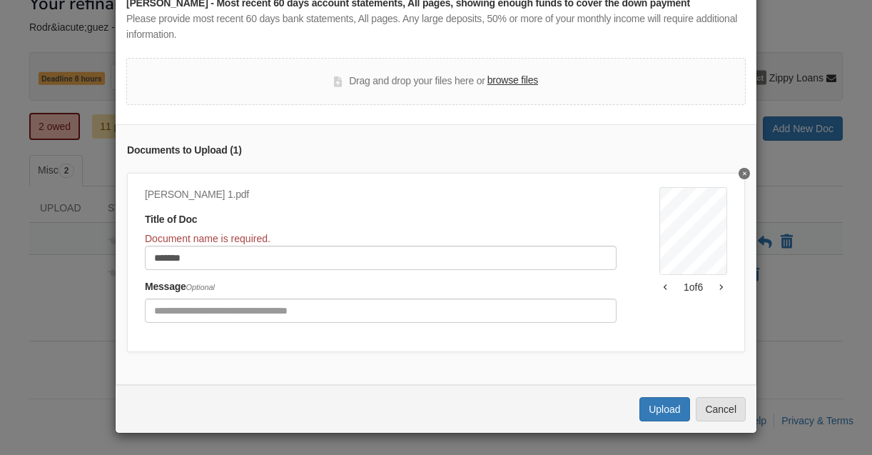
scroll to position [73, 0]
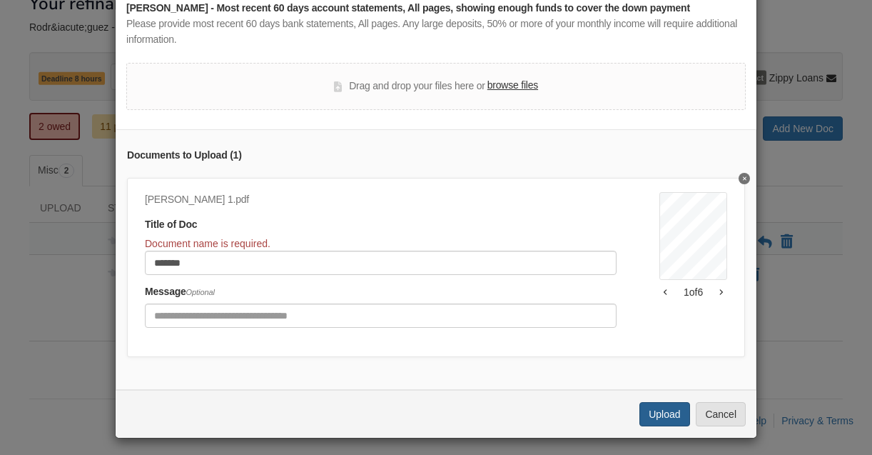
click at [663, 415] on button "Upload" at bounding box center [664, 414] width 50 height 24
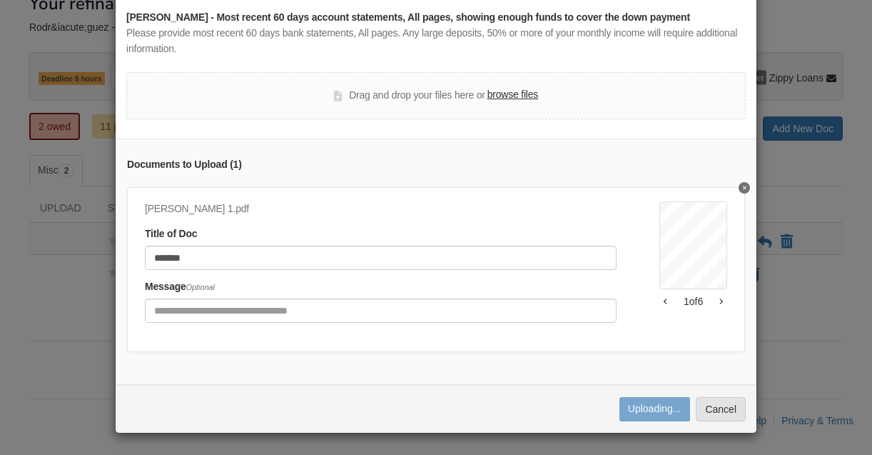
scroll to position [59, 0]
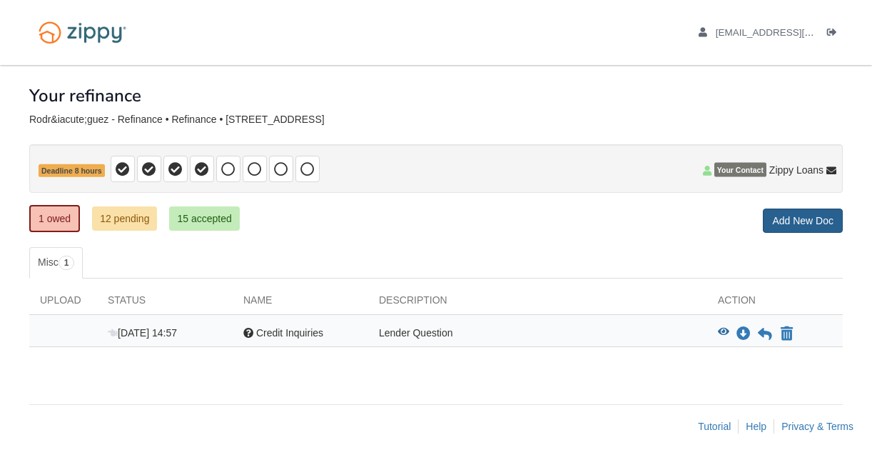
scroll to position [6, 0]
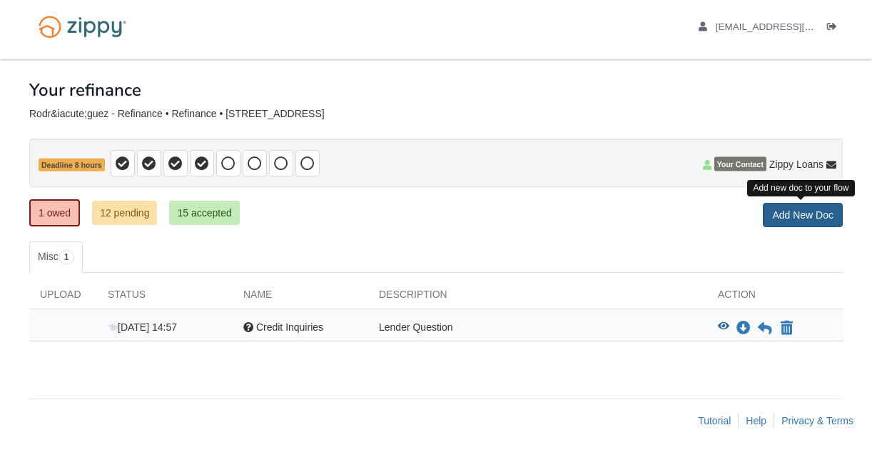
click at [812, 213] on link "Add New Doc" at bounding box center [803, 215] width 80 height 24
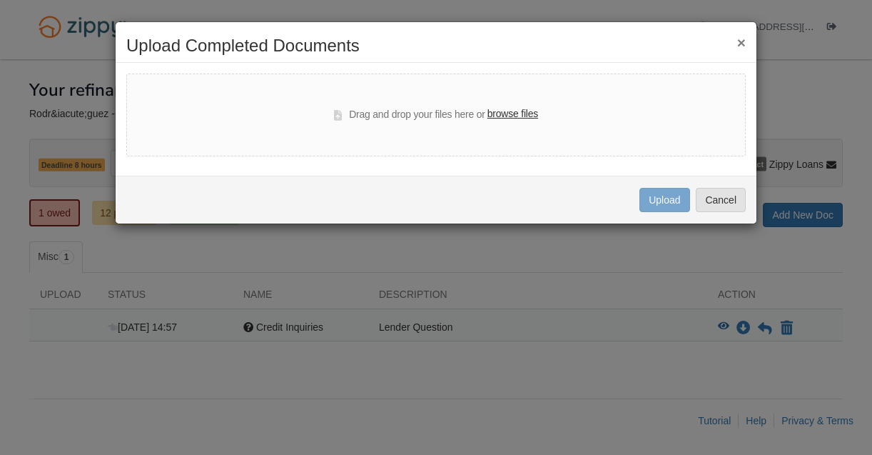
click at [517, 116] on label "browse files" at bounding box center [512, 114] width 51 height 16
click at [0, 0] on input "browse files" at bounding box center [0, 0] width 0 height 0
select select "****"
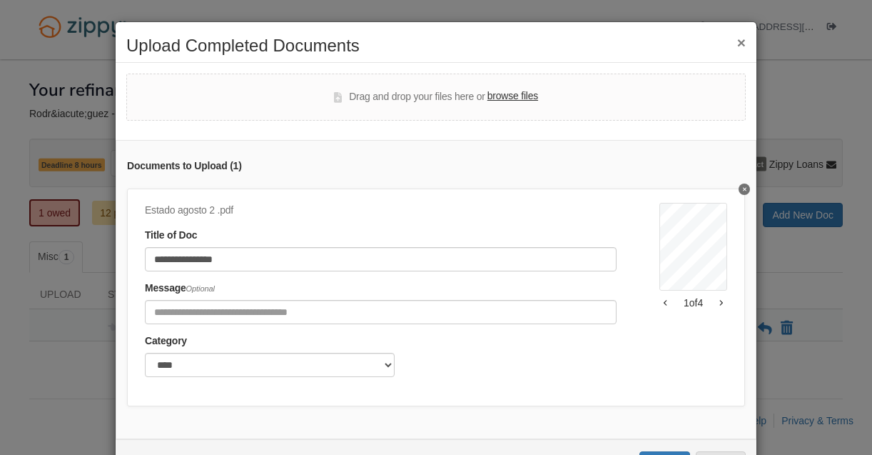
click at [676, 390] on div "**********" at bounding box center [436, 297] width 618 height 218
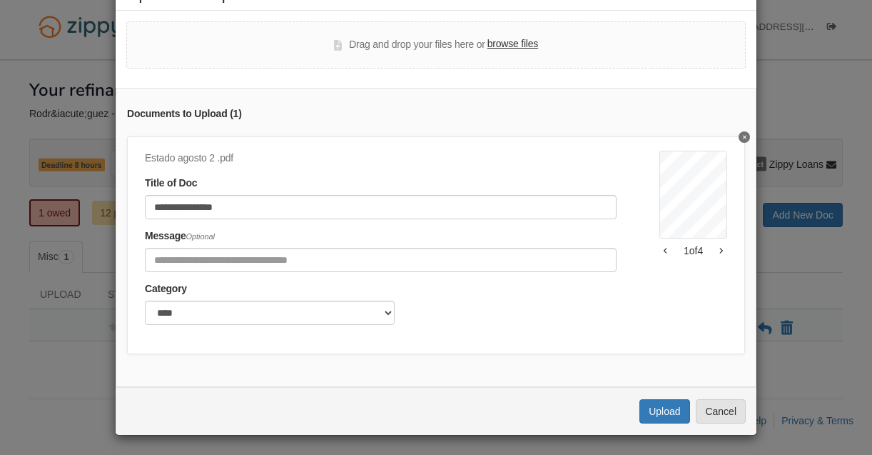
scroll to position [51, 0]
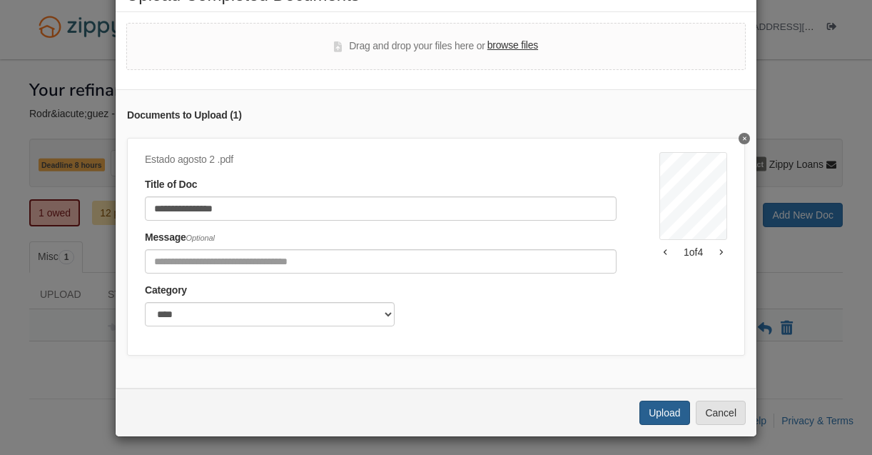
click at [675, 412] on button "Upload" at bounding box center [664, 412] width 50 height 24
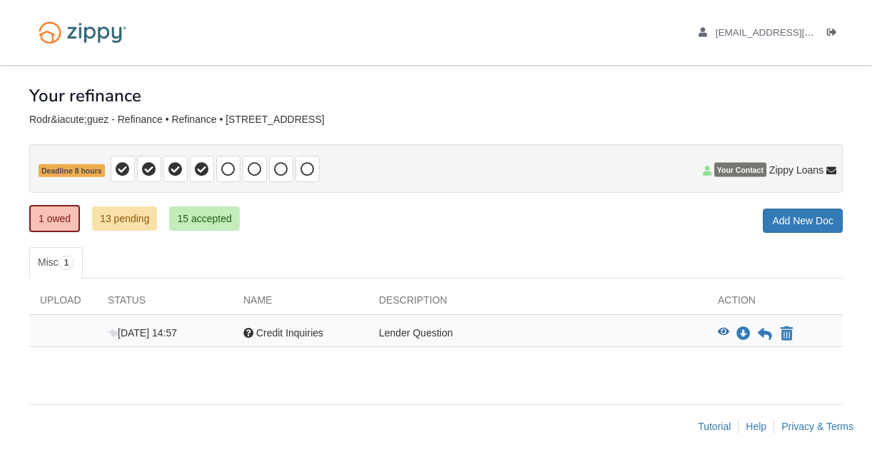
scroll to position [6, 0]
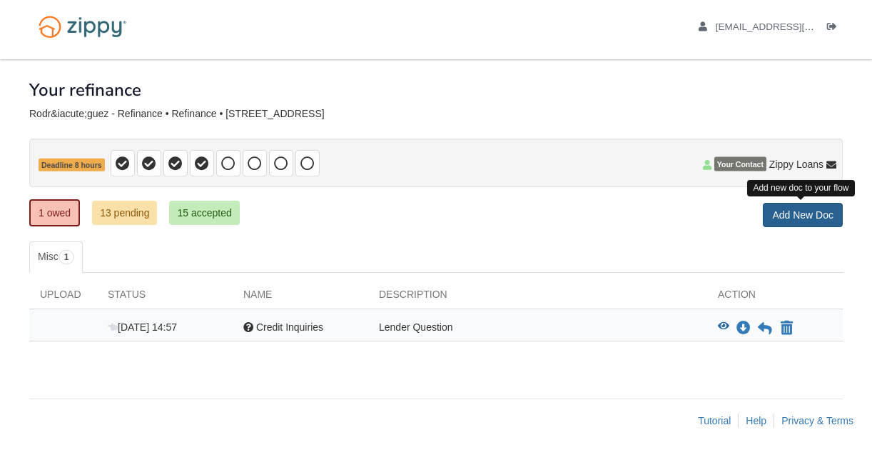
click at [803, 216] on link "Add New Doc" at bounding box center [803, 215] width 80 height 24
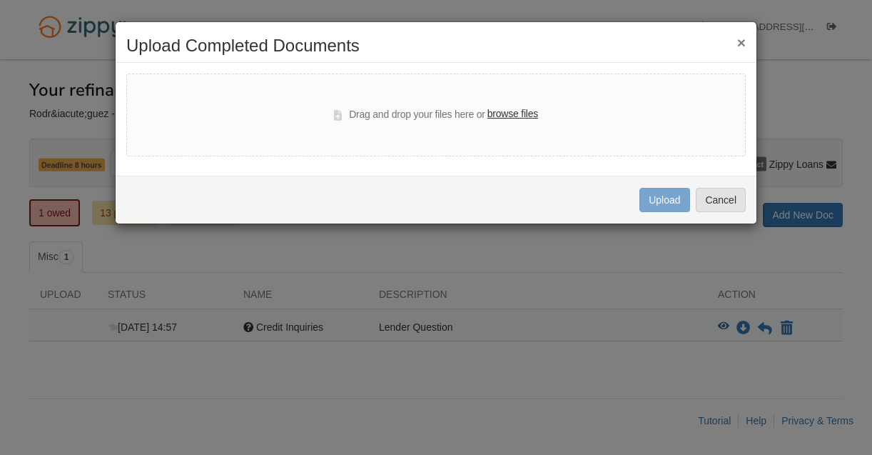
click at [515, 114] on label "browse files" at bounding box center [512, 114] width 51 height 16
click at [0, 0] on input "browse files" at bounding box center [0, 0] width 0 height 0
select select "****"
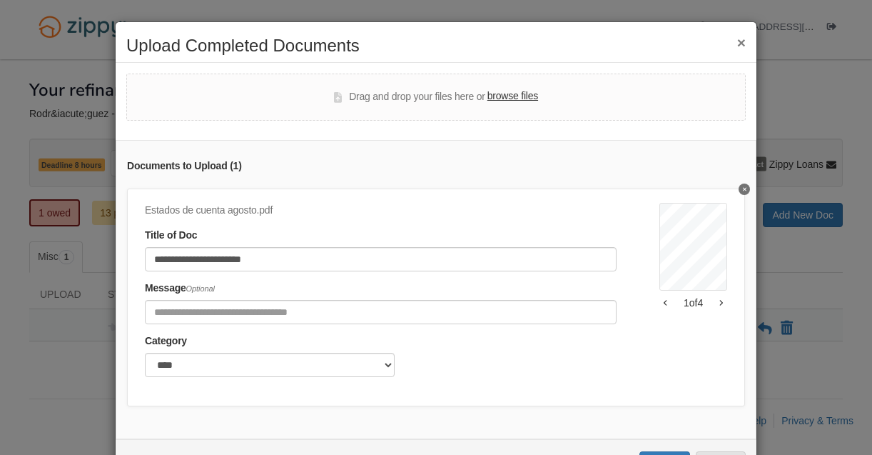
click at [732, 377] on div "**********" at bounding box center [436, 297] width 618 height 218
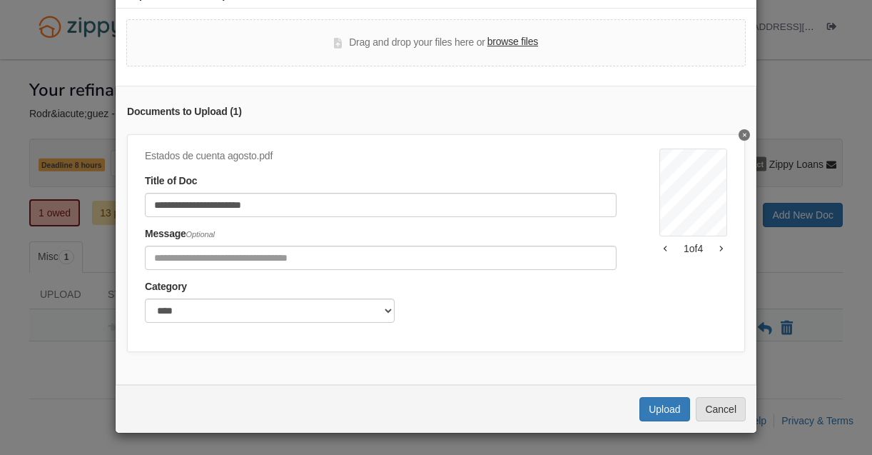
scroll to position [51, 0]
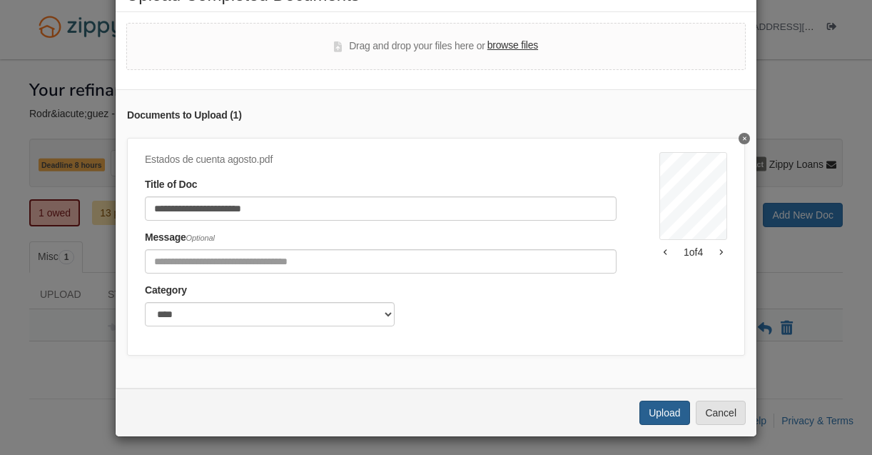
click at [668, 412] on button "Upload" at bounding box center [664, 412] width 50 height 24
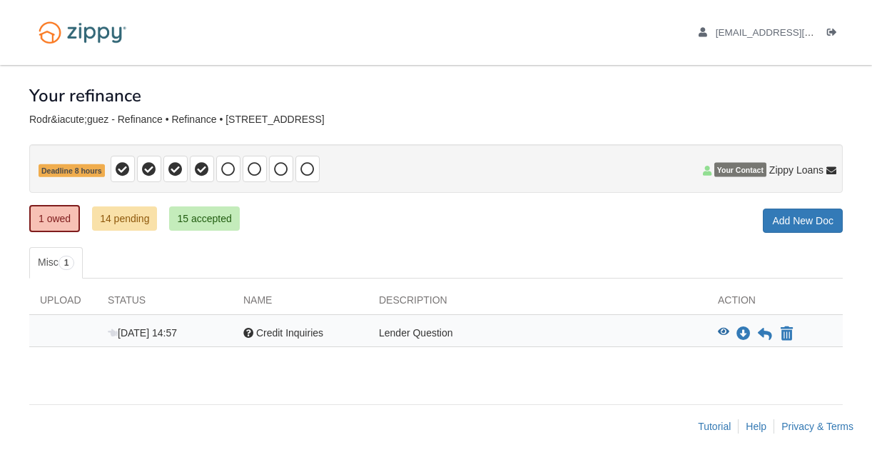
scroll to position [6, 0]
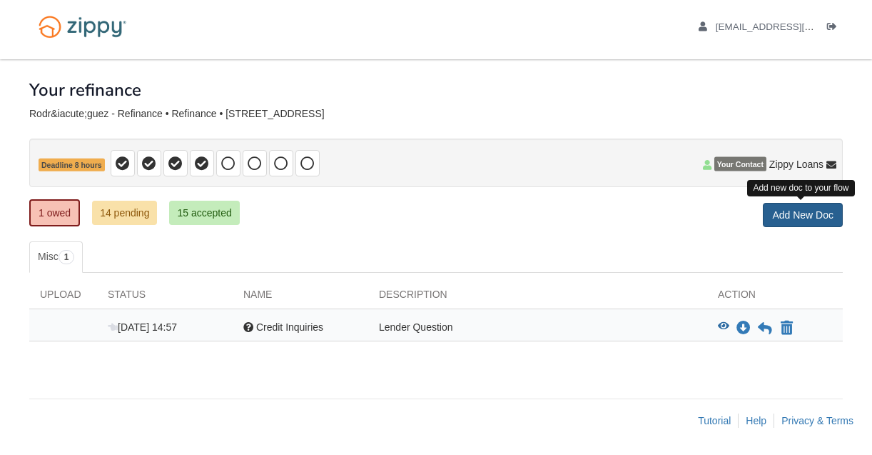
click at [808, 211] on link "Add New Doc" at bounding box center [803, 215] width 80 height 24
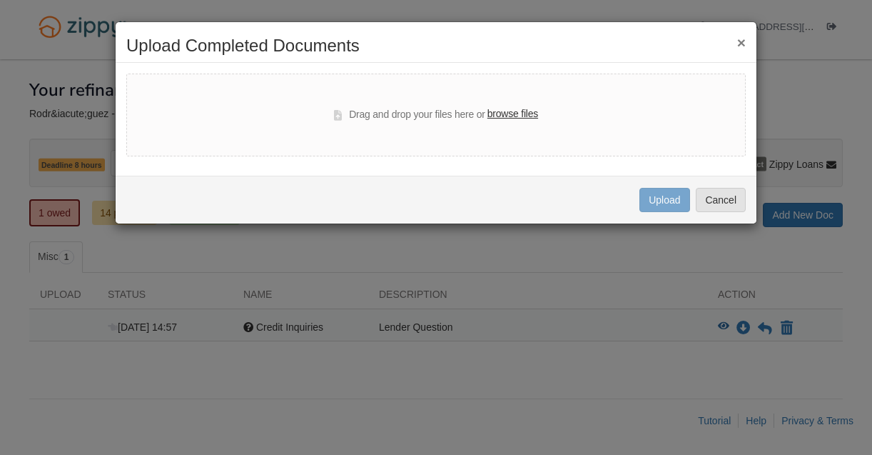
click at [522, 117] on label "browse files" at bounding box center [512, 114] width 51 height 16
click at [0, 0] on input "browse files" at bounding box center [0, 0] width 0 height 0
select select "****"
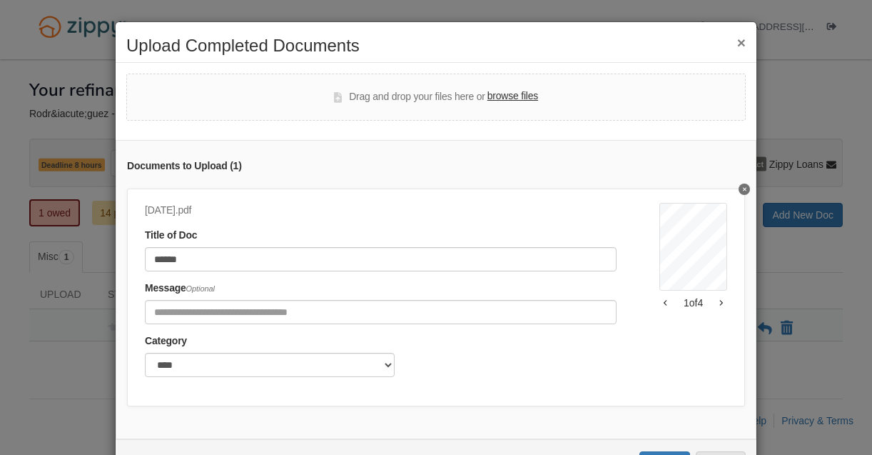
click at [654, 375] on div "Sept 1.pdf Title of Doc ****** Message Optional Category ******* ****" at bounding box center [402, 294] width 515 height 183
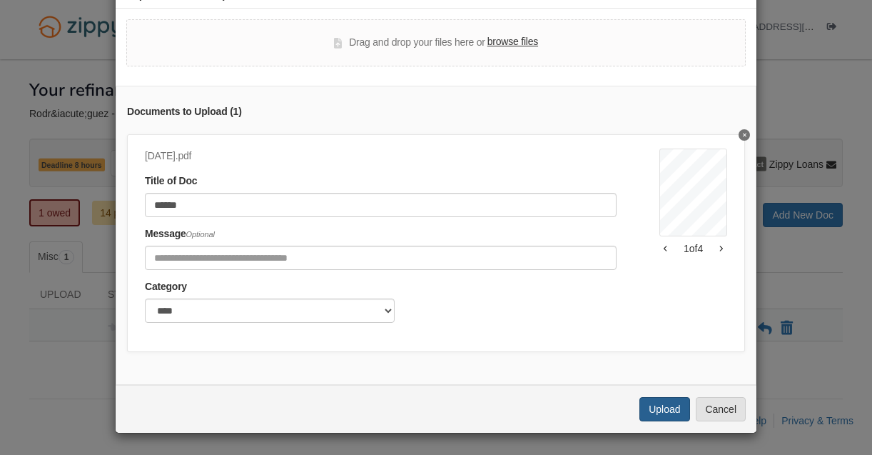
scroll to position [51, 0]
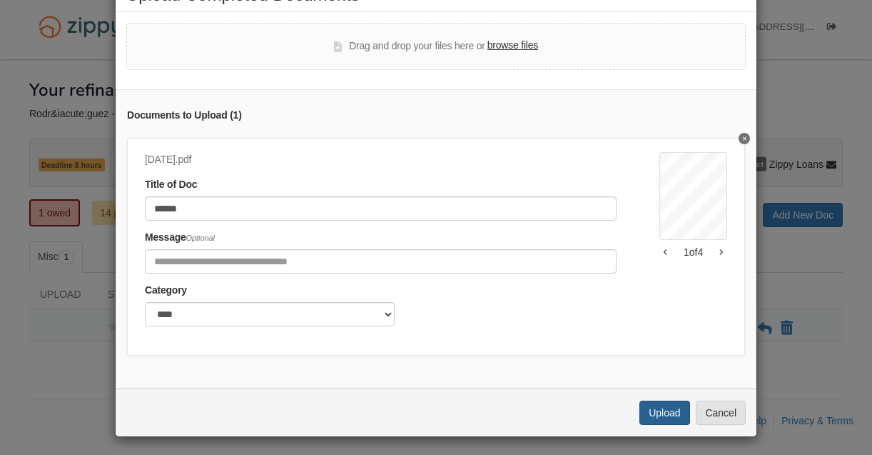
click at [678, 415] on button "Upload" at bounding box center [664, 412] width 50 height 24
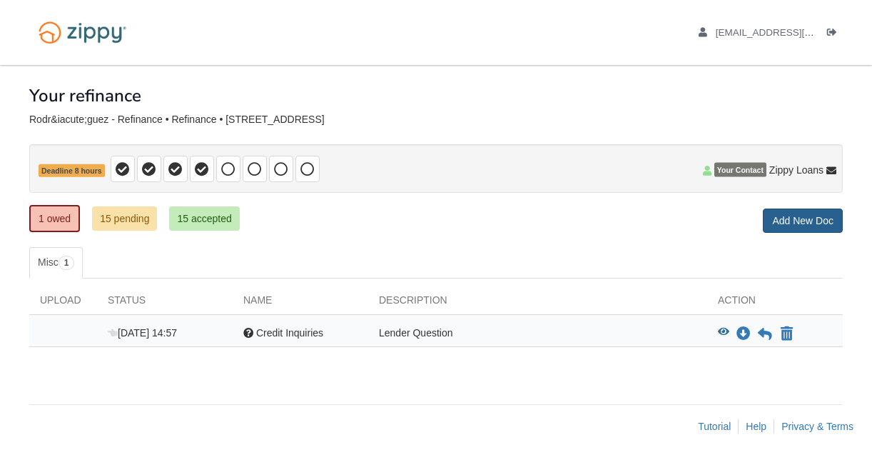
scroll to position [6, 0]
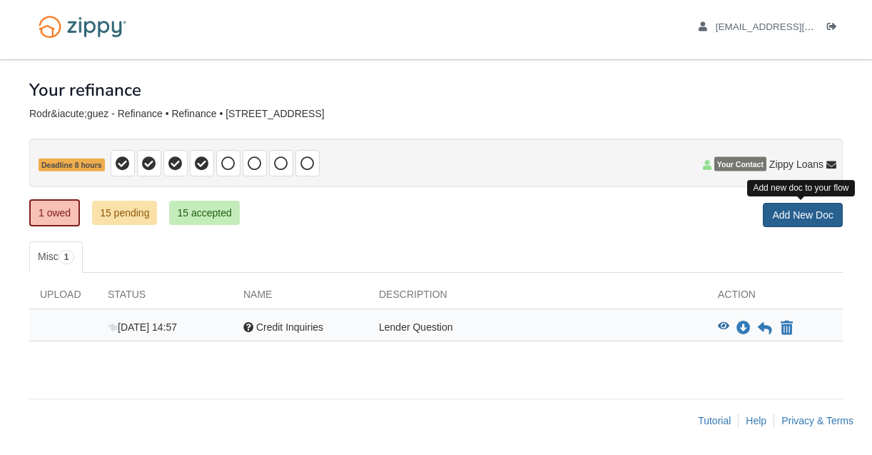
click at [802, 217] on link "Add New Doc" at bounding box center [803, 215] width 80 height 24
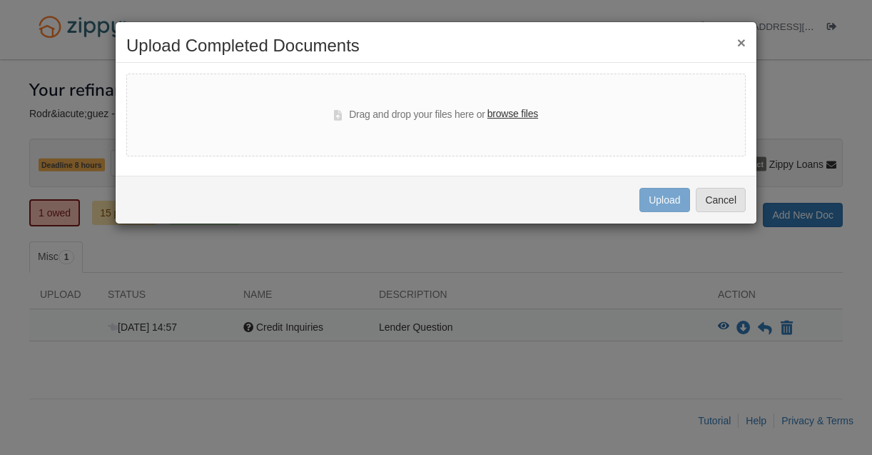
click at [515, 113] on label "browse files" at bounding box center [512, 114] width 51 height 16
click at [0, 0] on input "browse files" at bounding box center [0, 0] width 0 height 0
select select "****"
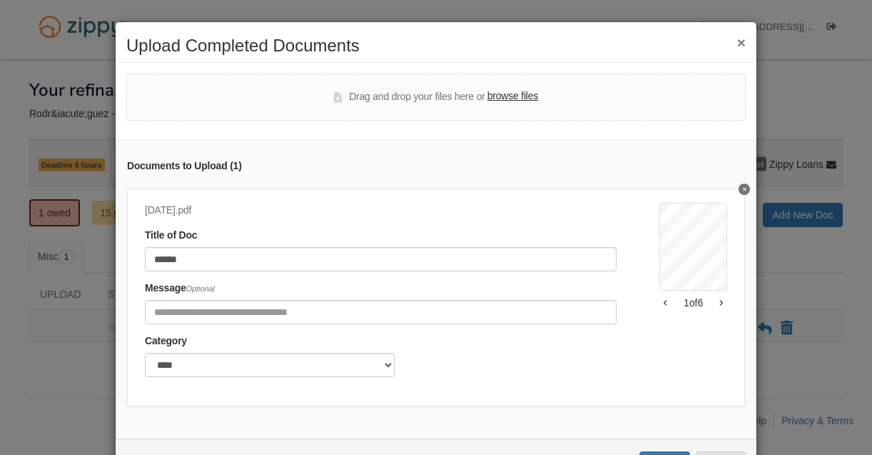
click at [679, 387] on div "Sept 2.pdf Title of Doc ****** Message Optional Category ******* **** 052744303…" at bounding box center [436, 297] width 618 height 218
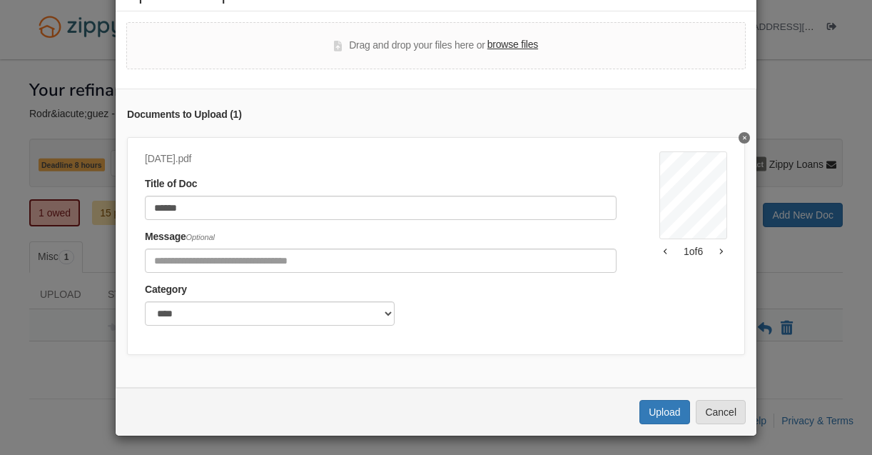
scroll to position [51, 0]
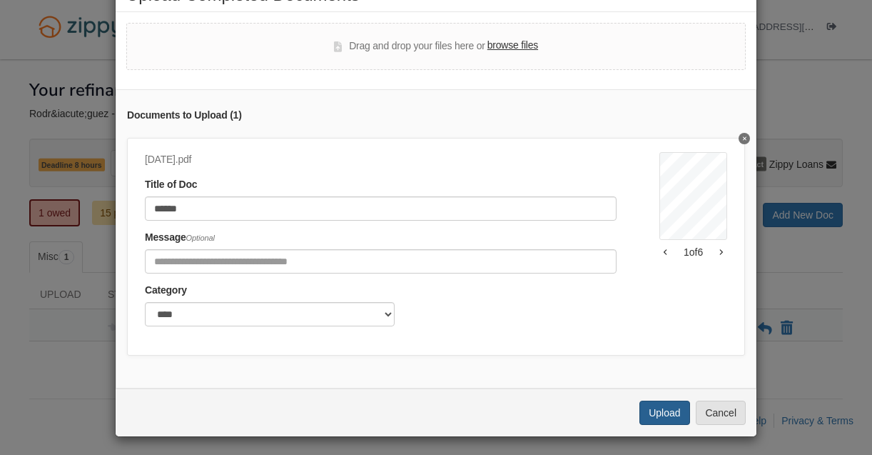
click at [674, 417] on button "Upload" at bounding box center [664, 412] width 50 height 24
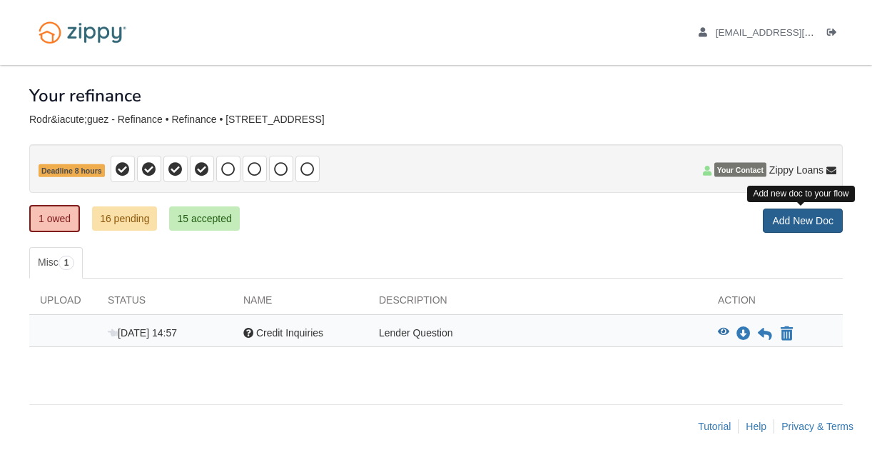
scroll to position [6, 0]
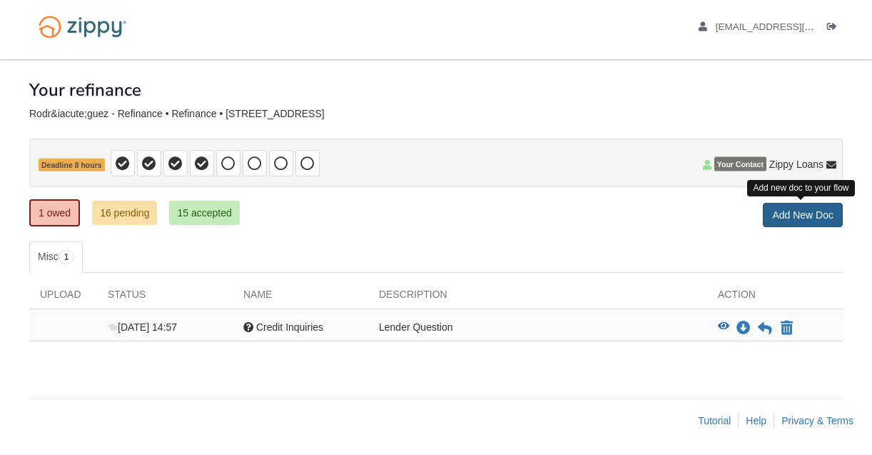
click at [791, 218] on link "Add New Doc" at bounding box center [803, 215] width 80 height 24
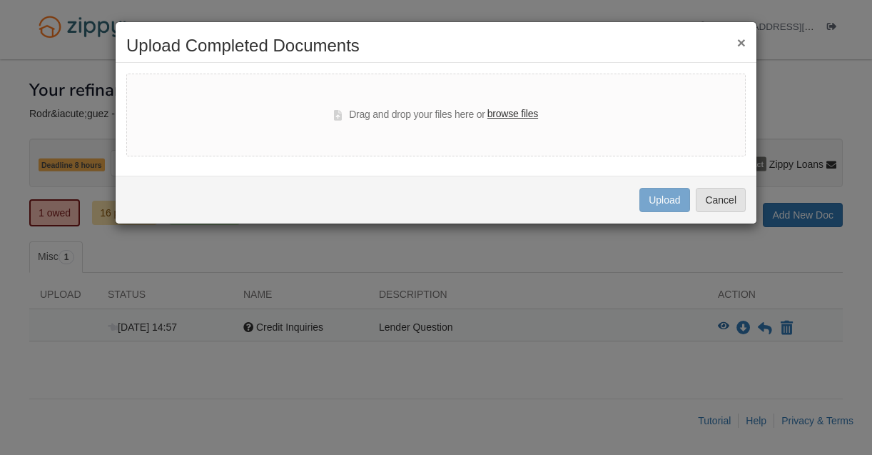
click at [505, 113] on label "browse files" at bounding box center [512, 114] width 51 height 16
click at [0, 0] on input "browse files" at bounding box center [0, 0] width 0 height 0
select select "****"
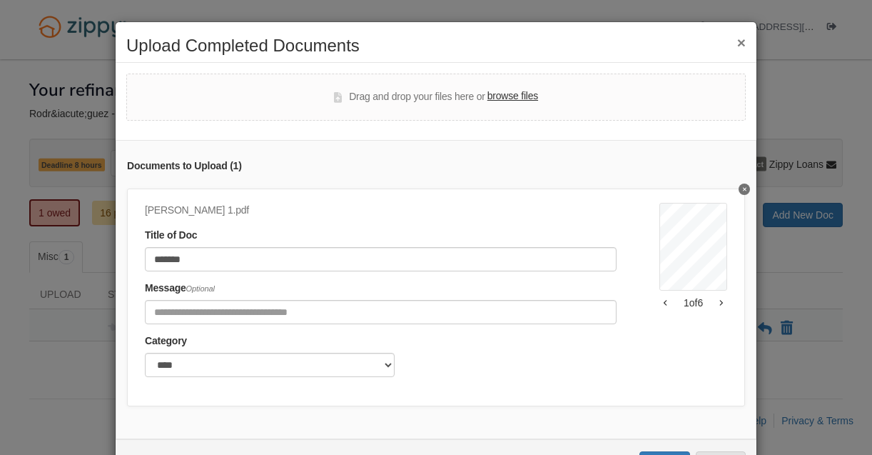
click at [712, 403] on div "Documents to Upload ( 1 ) Julio 1.pdf Title of Doc ******* Message Optional Cat…" at bounding box center [436, 289] width 641 height 299
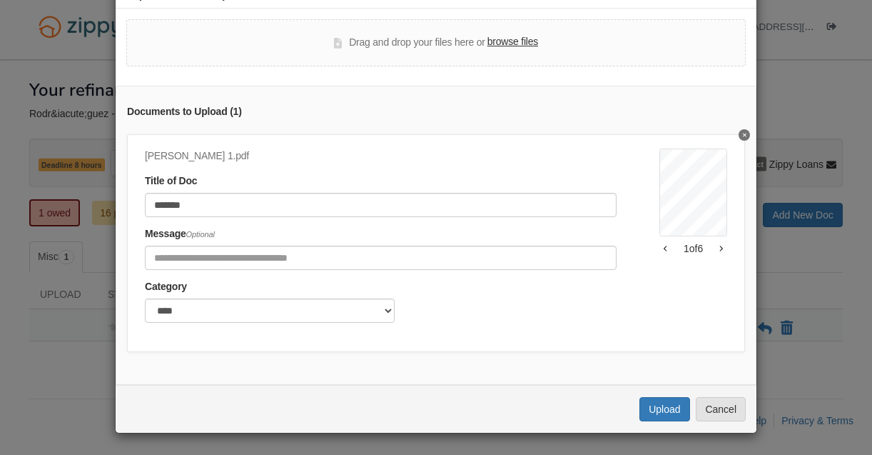
scroll to position [51, 0]
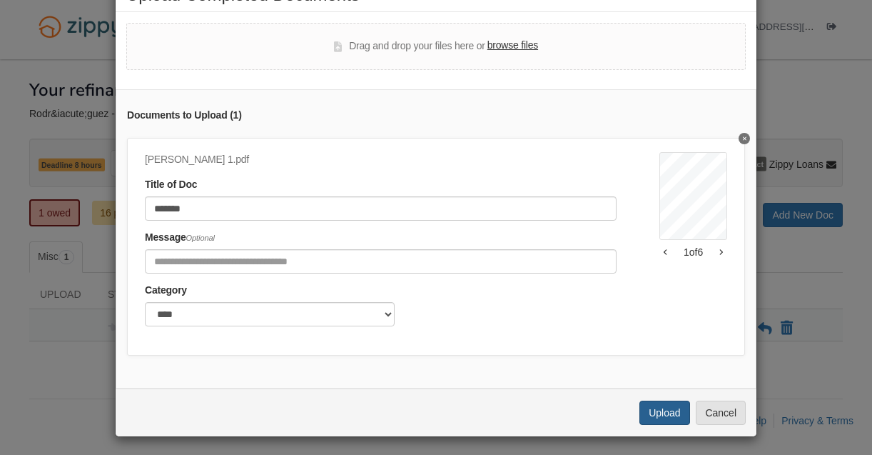
click at [662, 412] on button "Upload" at bounding box center [664, 412] width 50 height 24
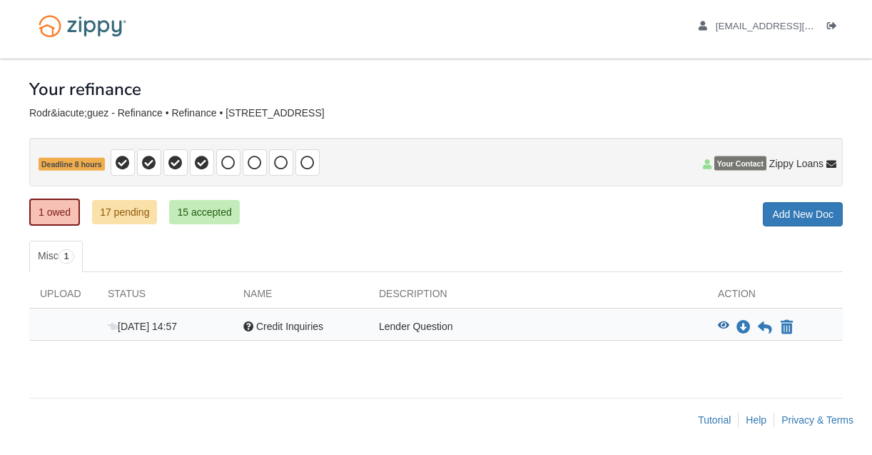
scroll to position [6, 0]
click at [763, 326] on icon at bounding box center [765, 328] width 14 height 14
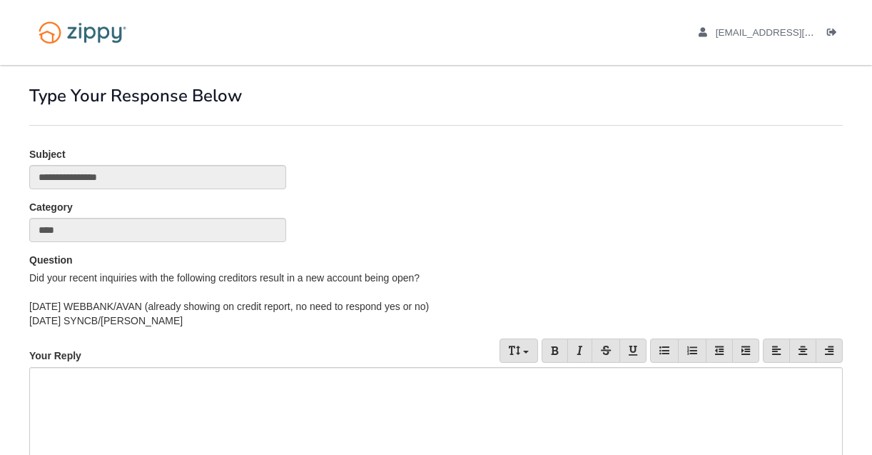
click at [357, 429] on div at bounding box center [436, 460] width 814 height 186
click at [599, 259] on div "Question Did your recent inquiries with the following creditors result in a new…" at bounding box center [436, 290] width 835 height 75
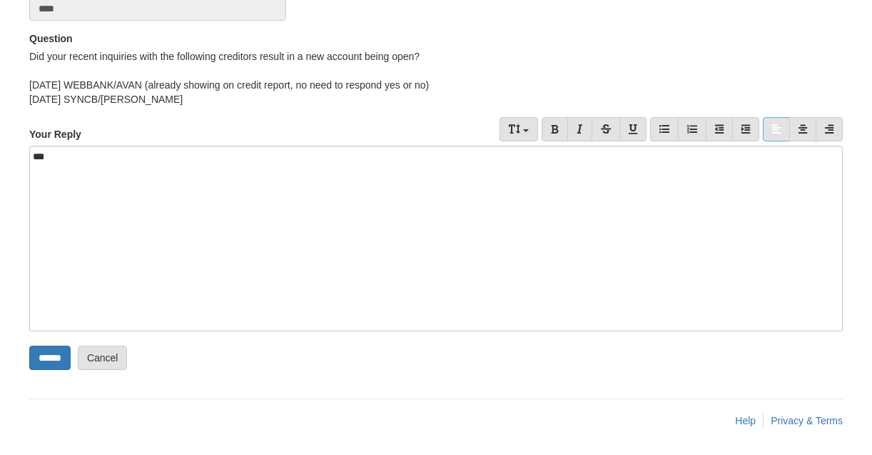
scroll to position [223, 0]
click at [69, 360] on input "******" at bounding box center [49, 356] width 41 height 24
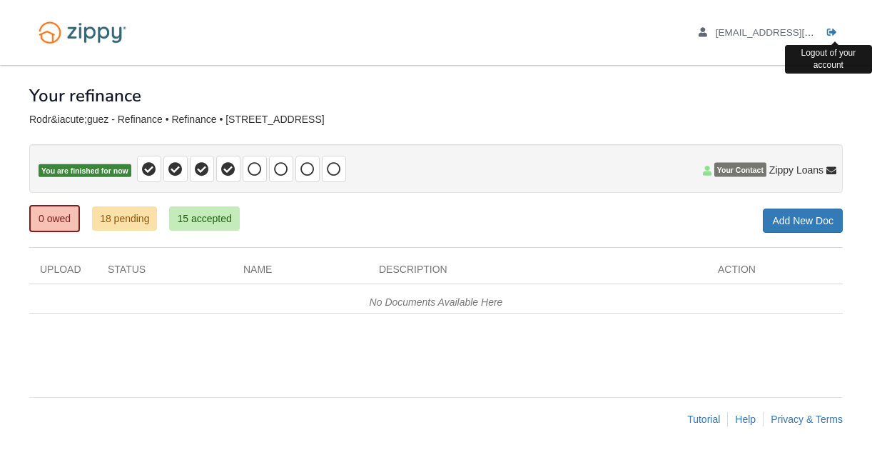
click at [831, 34] on icon "Log out" at bounding box center [832, 33] width 10 height 10
